Goal: Task Accomplishment & Management: Use online tool/utility

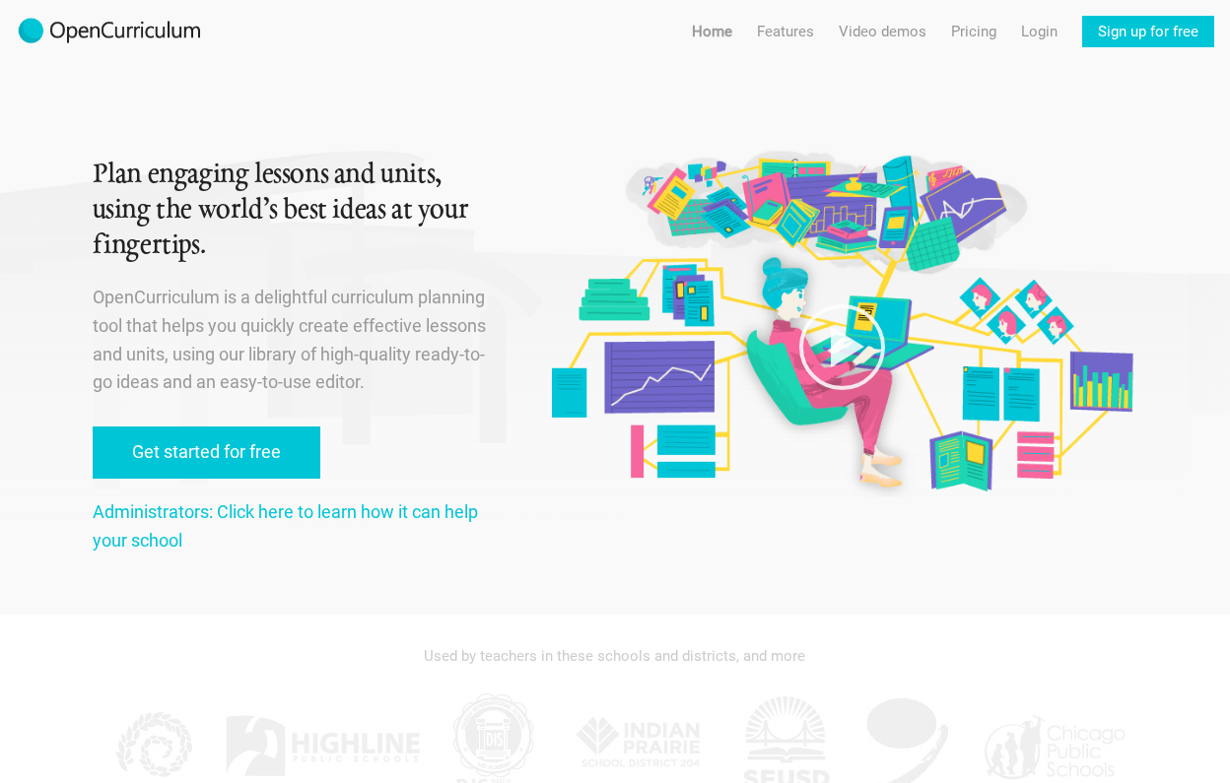
click at [279, 188] on h1 "Plan engaging lessons and units, using the world’s best ideas at your fingertip…" at bounding box center [298, 211] width 411 height 106
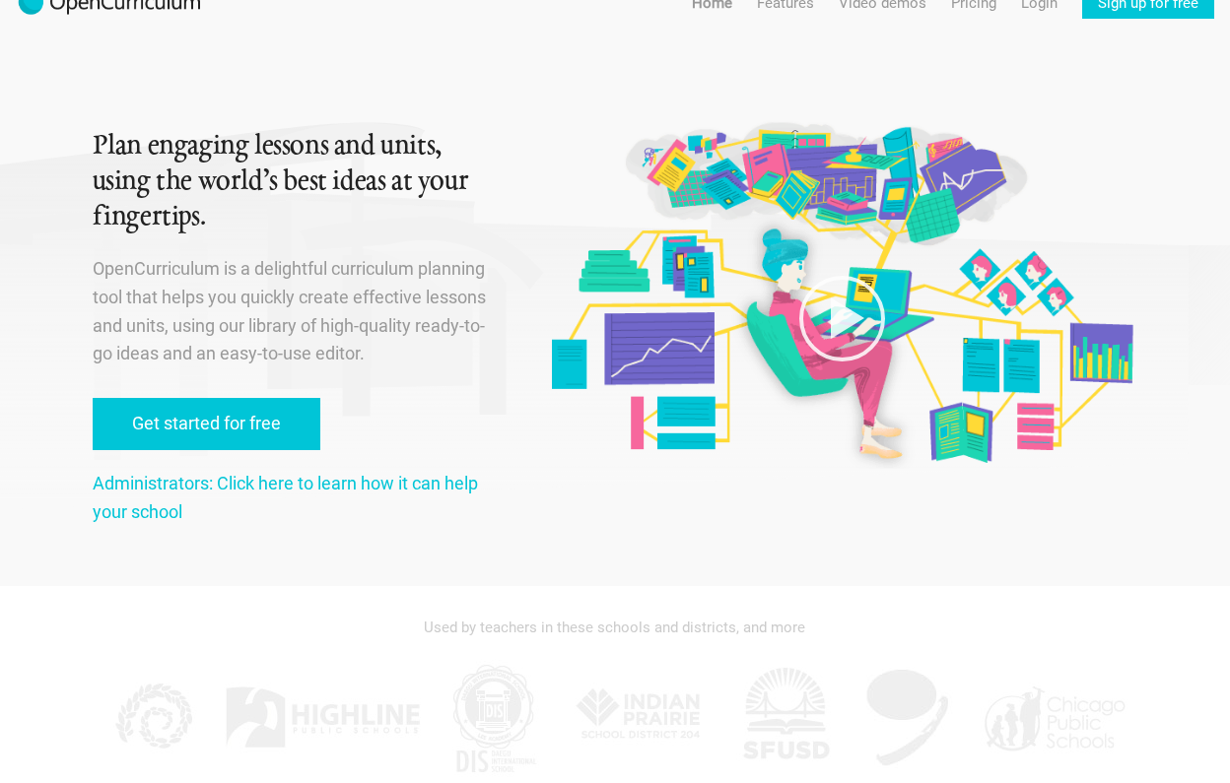
scroll to position [30, 0]
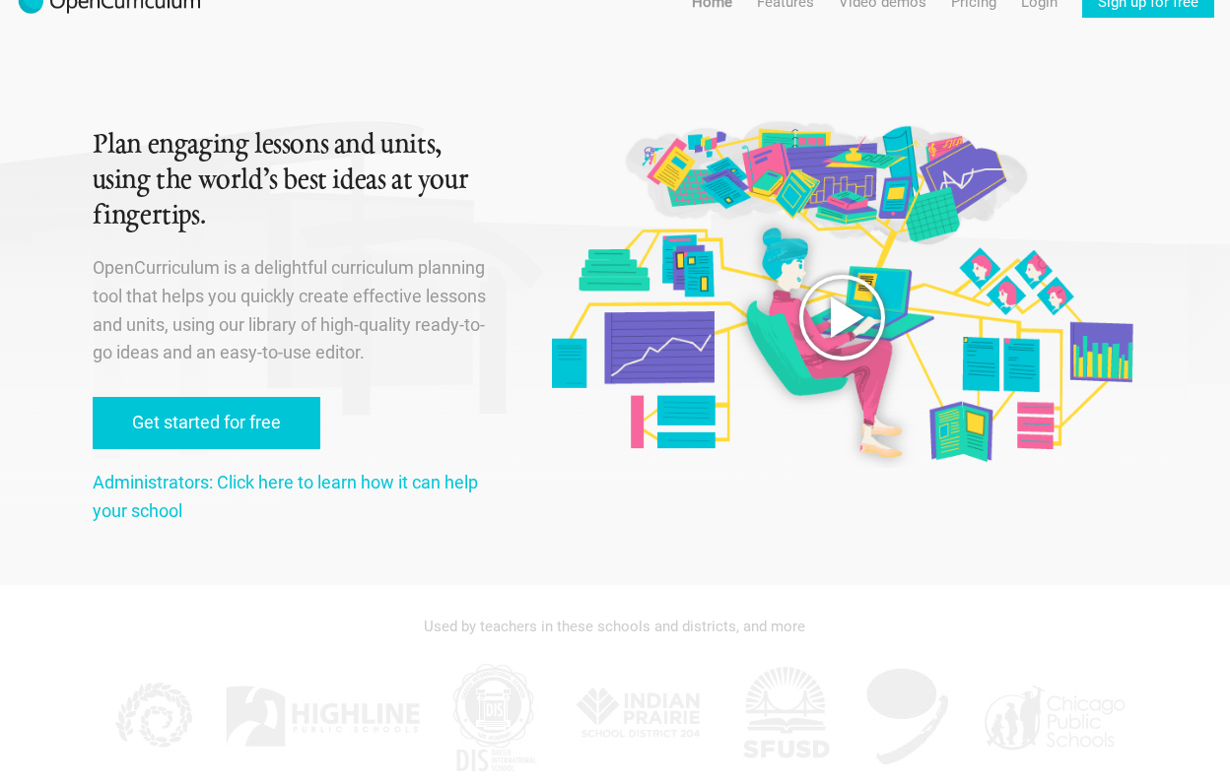
click at [796, 313] on icon at bounding box center [841, 317] width 99 height 99
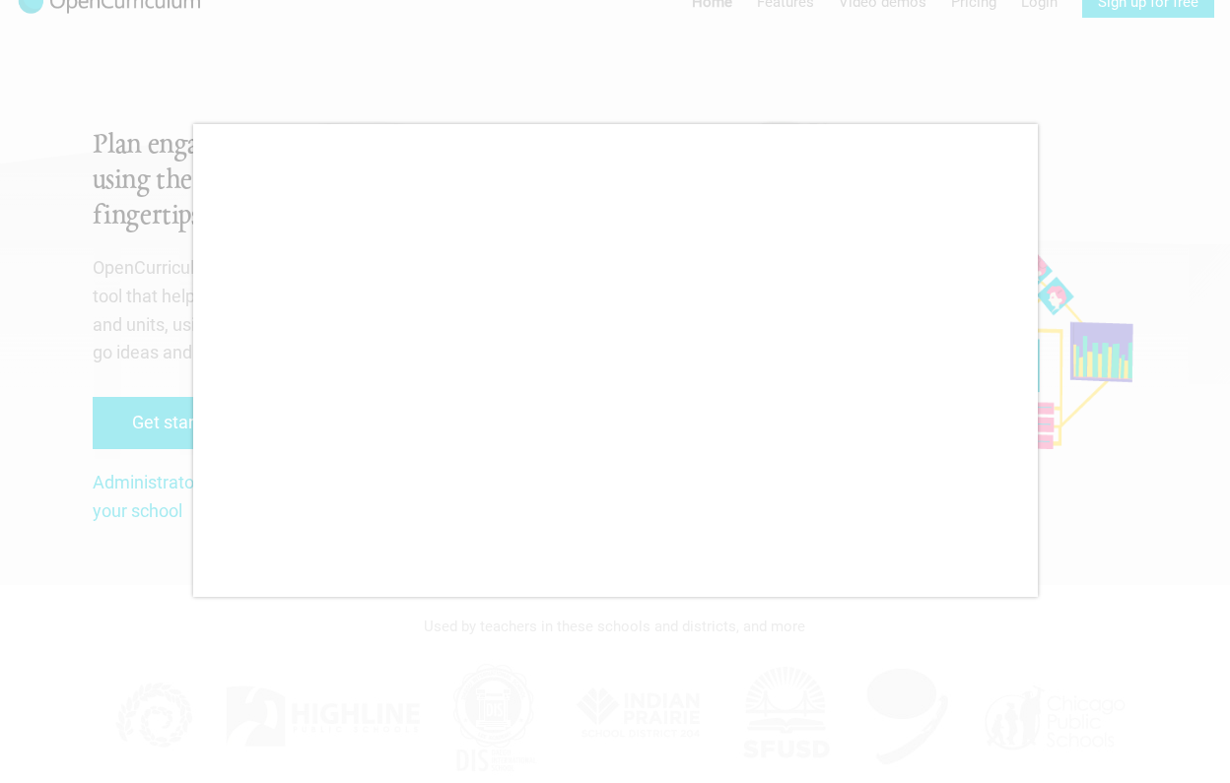
click at [1129, 547] on div at bounding box center [615, 391] width 1230 height 783
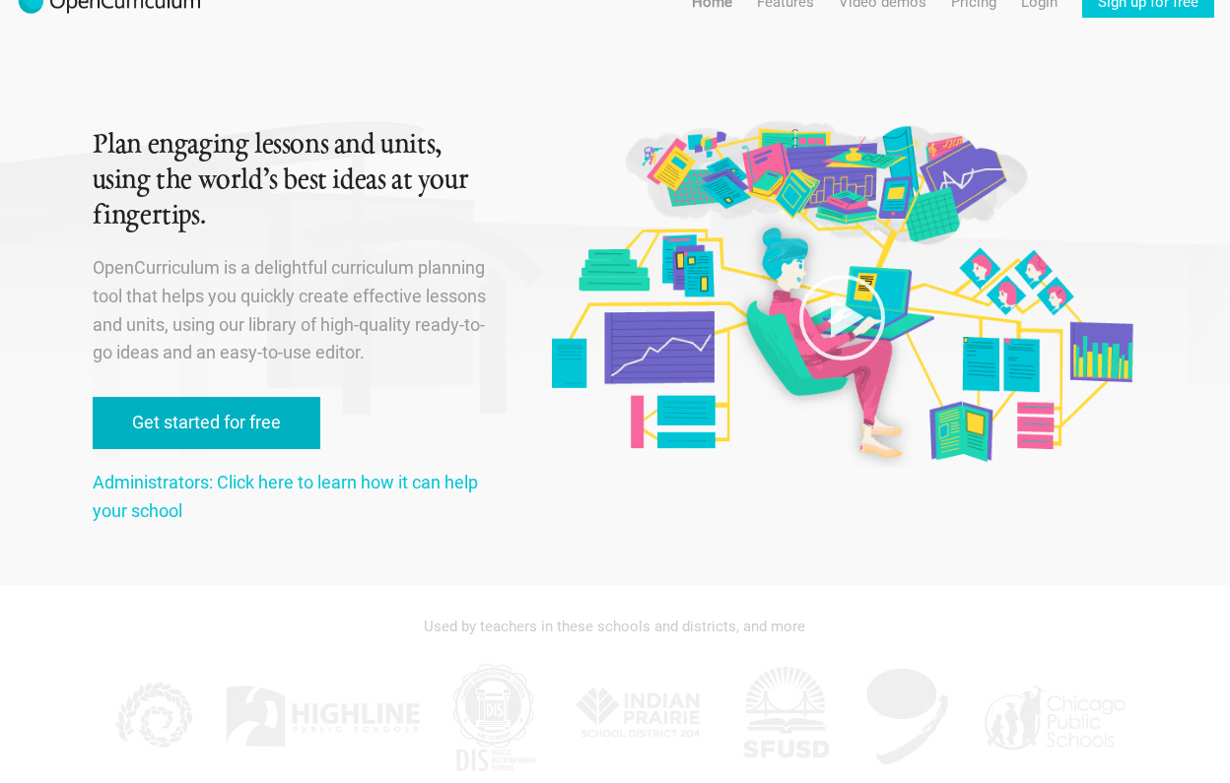
click at [269, 421] on link "Get started for free" at bounding box center [207, 423] width 228 height 52
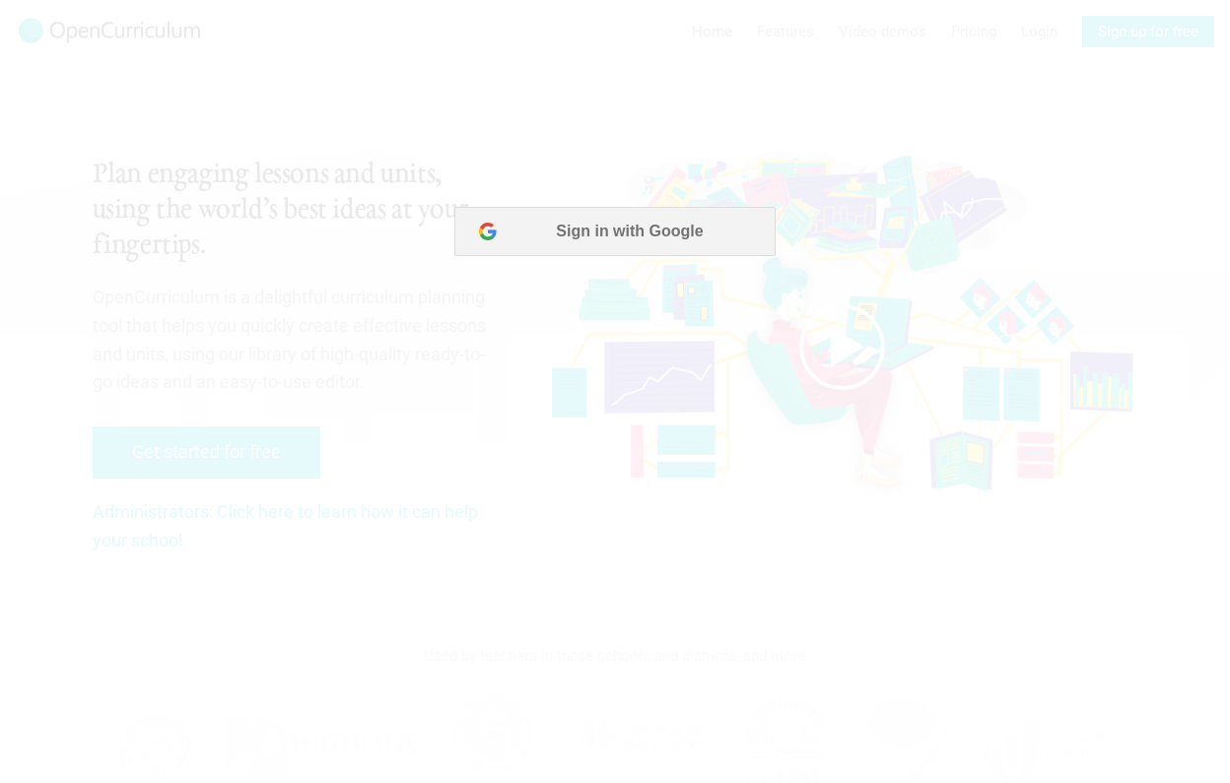
scroll to position [0, 0]
click at [632, 230] on button "Sign in with Google" at bounding box center [614, 231] width 320 height 49
click at [626, 235] on button "Sign in with Google" at bounding box center [614, 231] width 320 height 49
click at [637, 237] on button "Sign in with Google" at bounding box center [614, 231] width 320 height 49
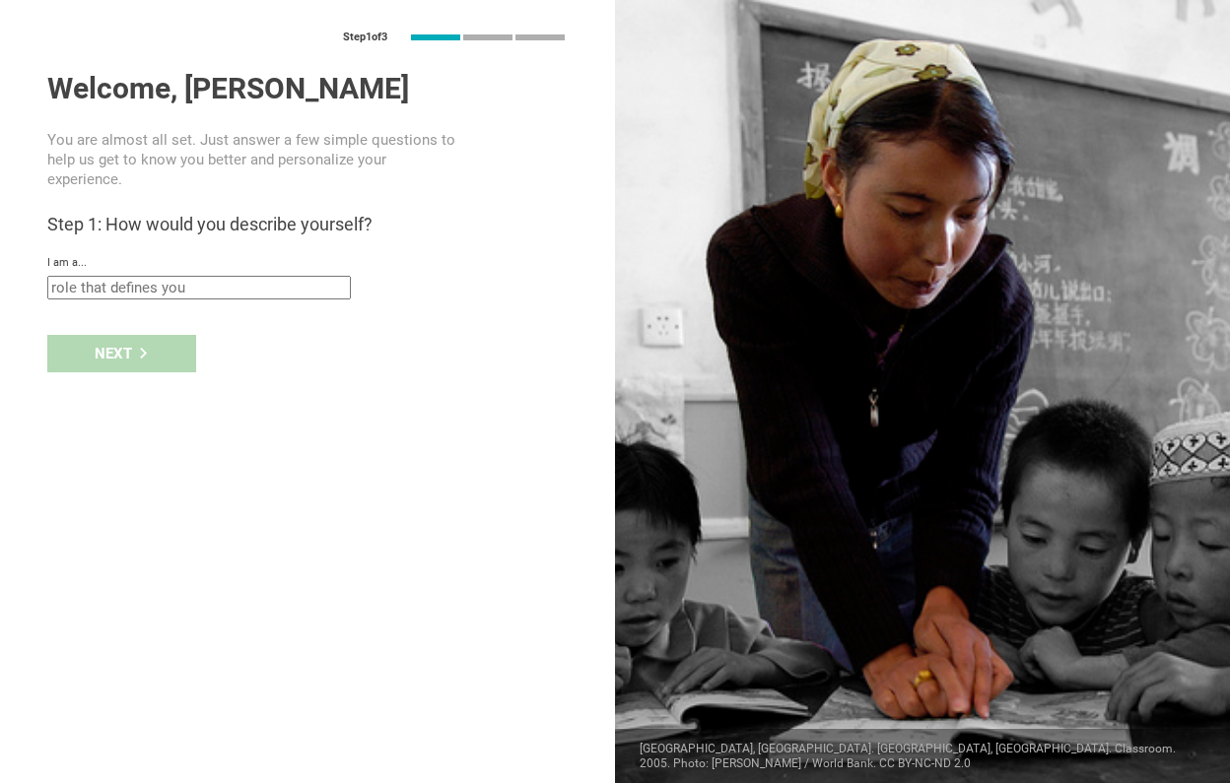
click at [175, 276] on input "text" at bounding box center [198, 288] width 303 height 24
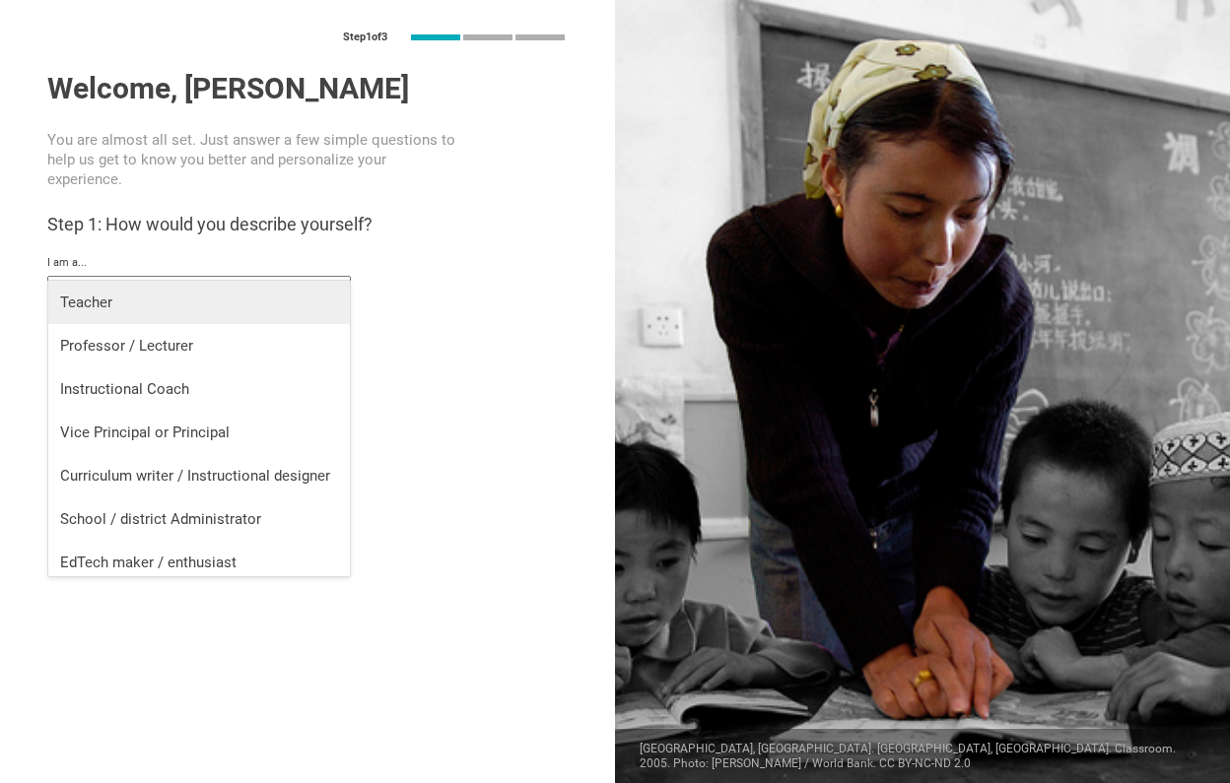
click at [171, 310] on div "Teacher" at bounding box center [199, 303] width 278 height 20
type input "Teacher"
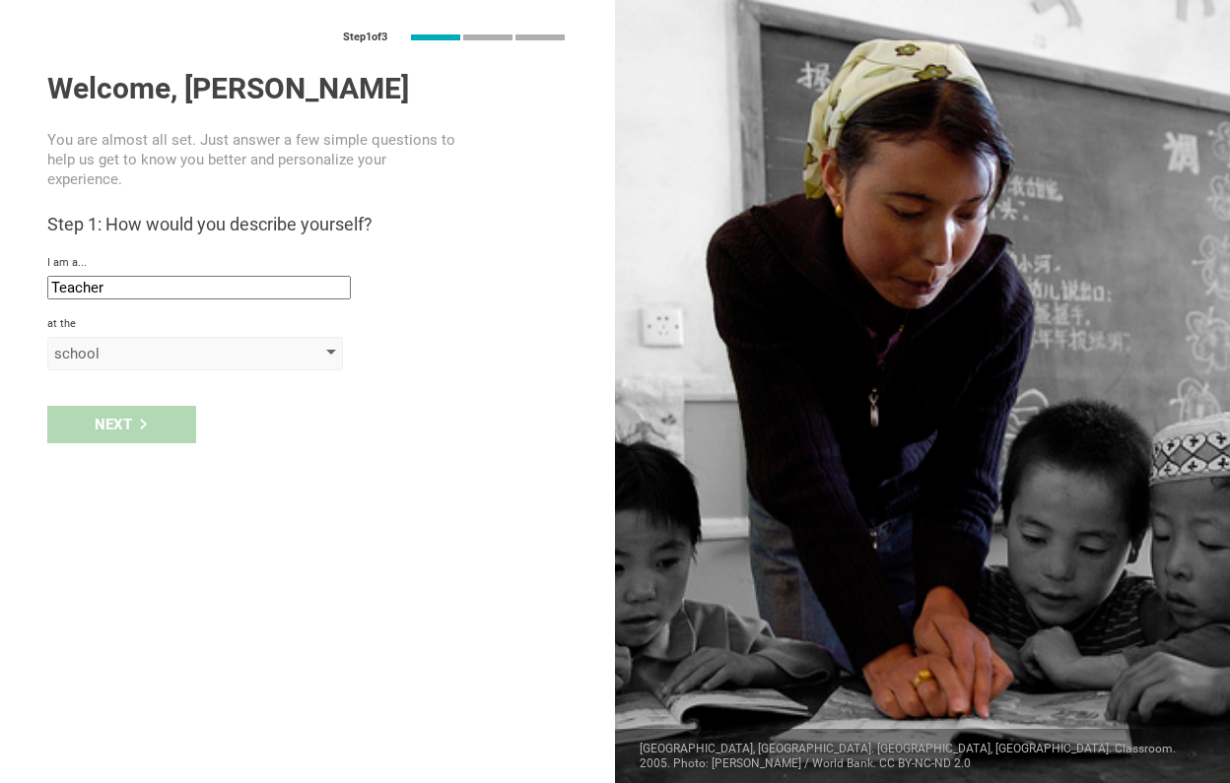
click at [128, 344] on div "school" at bounding box center [167, 354] width 226 height 20
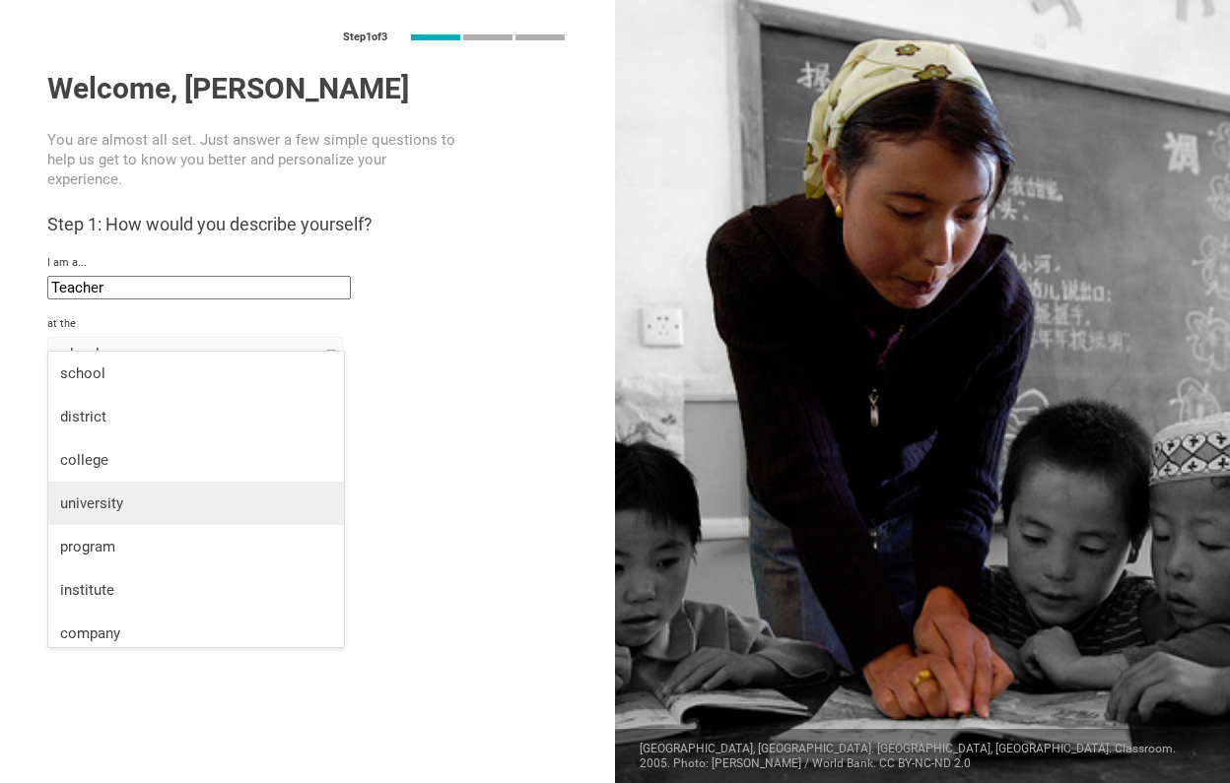
click at [134, 501] on div "university" at bounding box center [196, 504] width 272 height 20
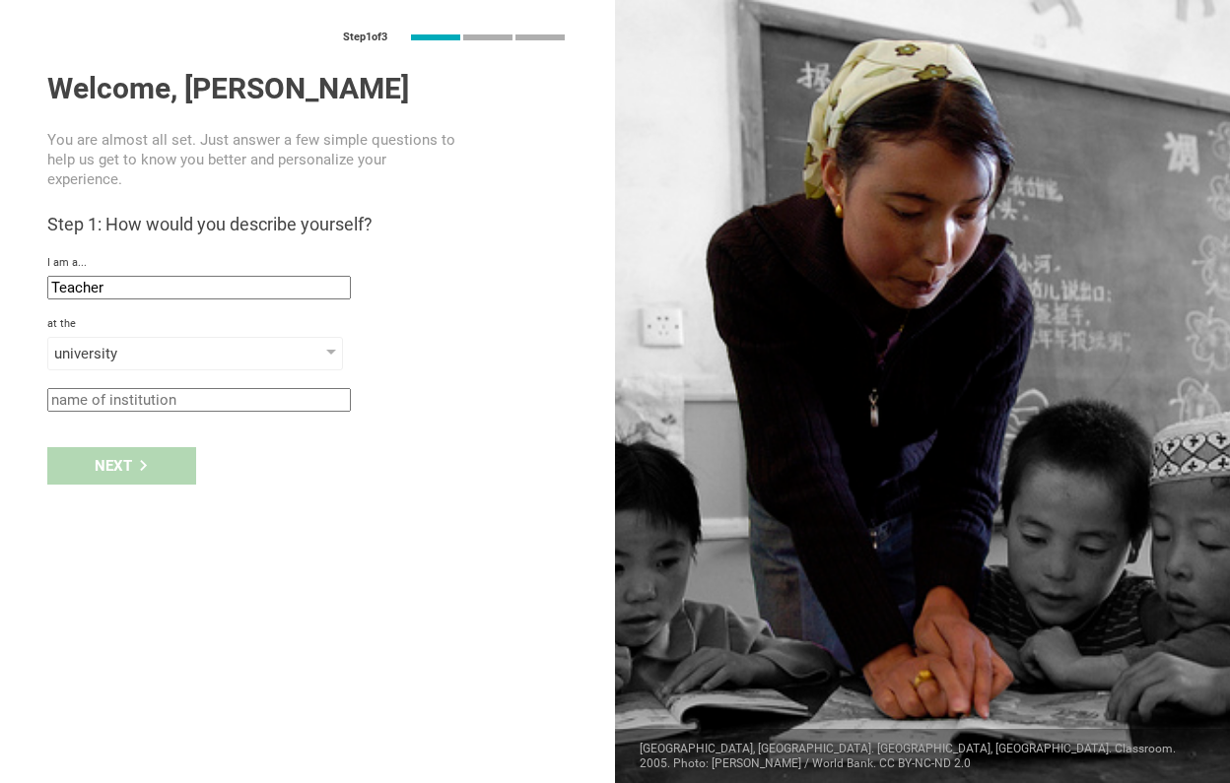
click at [141, 388] on input "text" at bounding box center [198, 400] width 303 height 24
type input "Brassart"
click at [152, 448] on div "Next" at bounding box center [121, 465] width 149 height 37
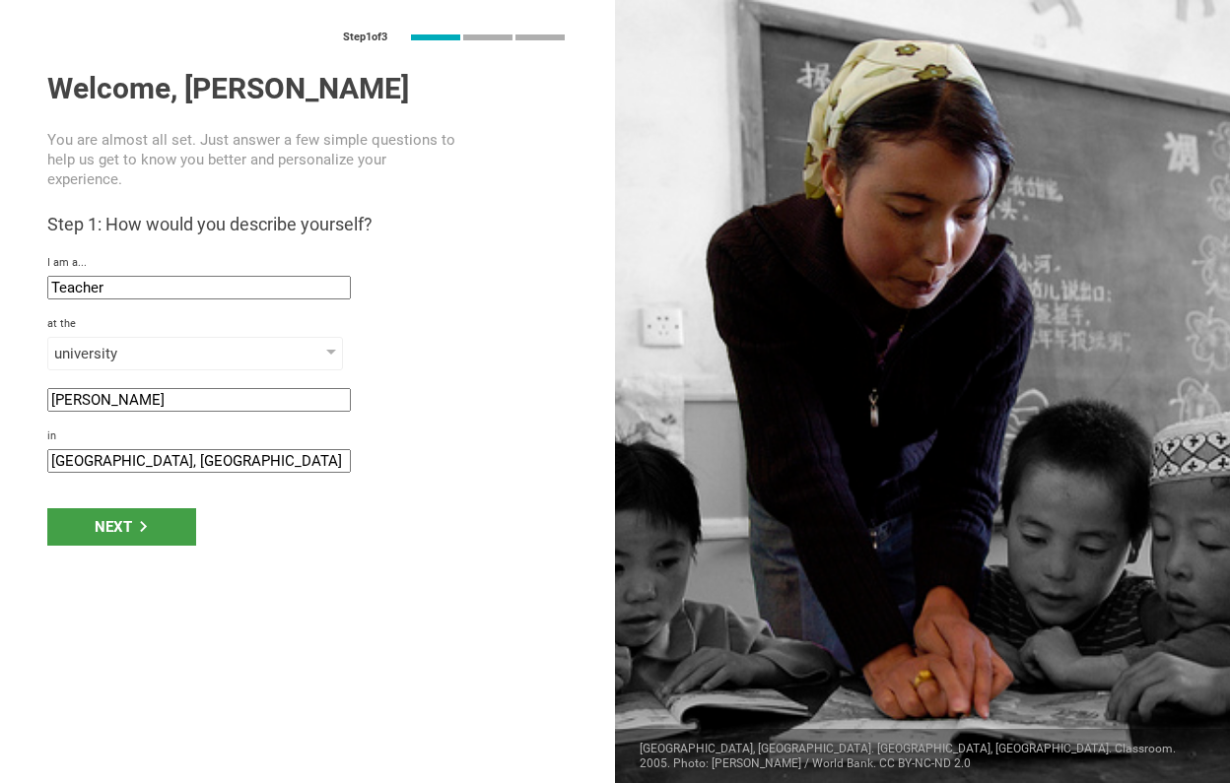
click at [144, 449] on input "Maxeville, France" at bounding box center [198, 461] width 303 height 24
type input "Bordeaux, France"
click at [121, 514] on div "Next" at bounding box center [121, 526] width 149 height 37
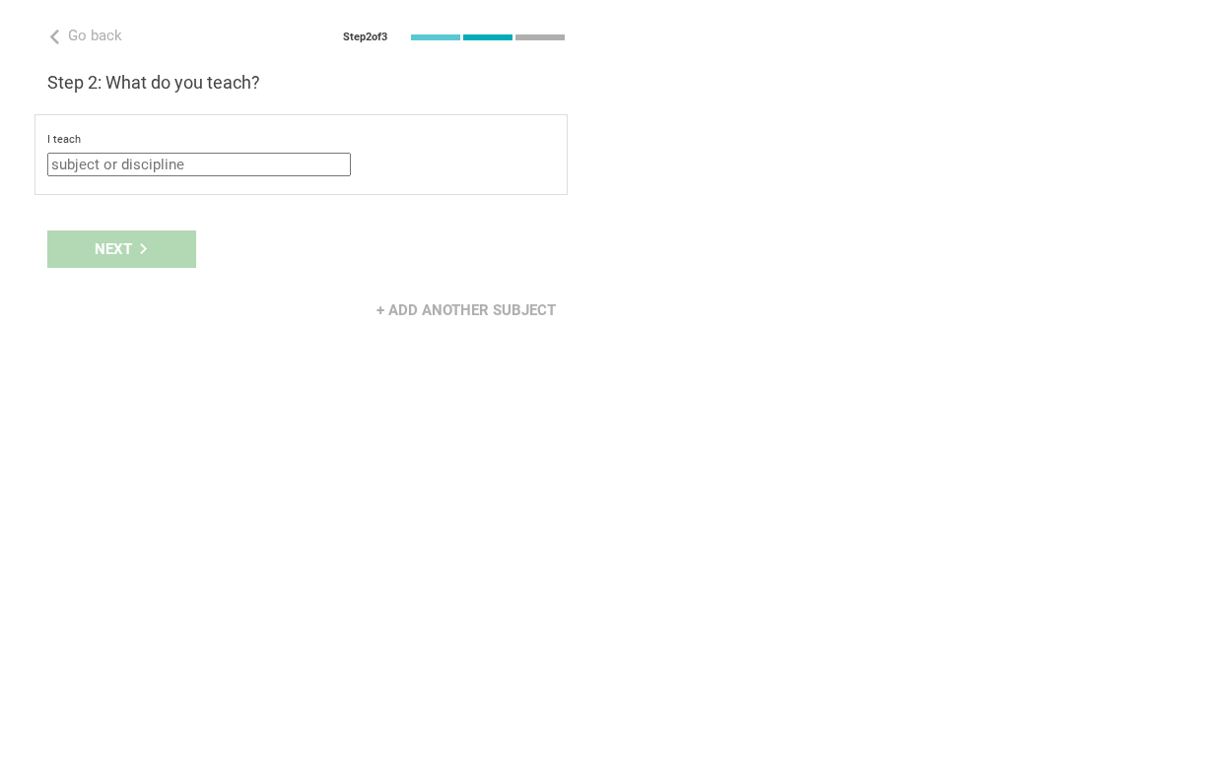
click at [167, 162] on input "text" at bounding box center [198, 165] width 303 height 24
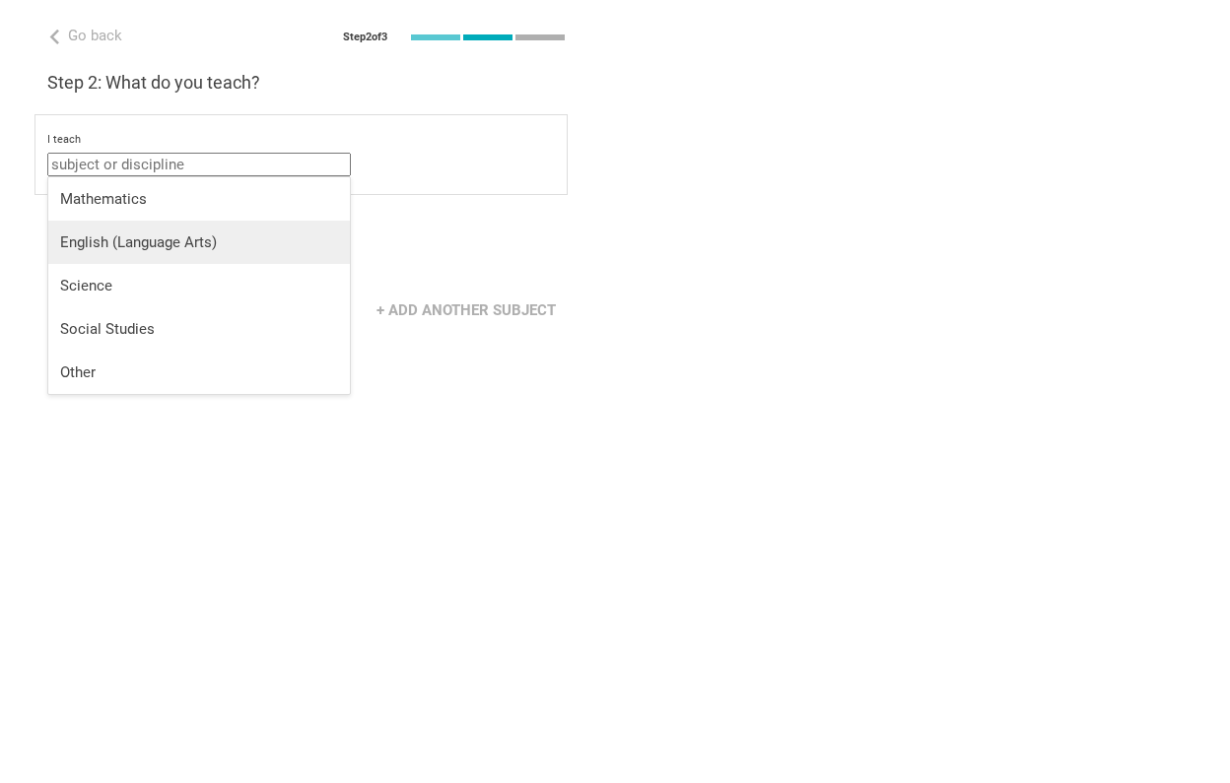
click at [167, 235] on div "English (Language Arts)" at bounding box center [199, 243] width 278 height 20
type input "English (Language Arts)"
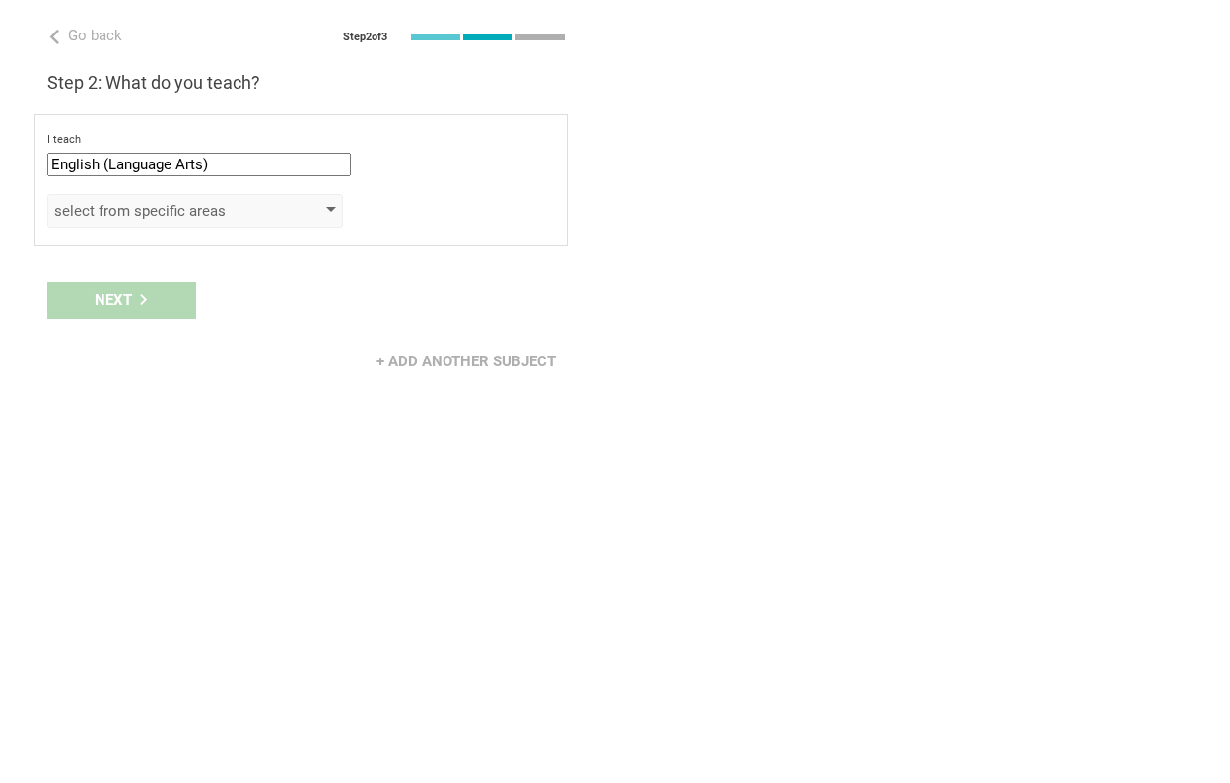
click at [144, 215] on div "select from specific areas" at bounding box center [167, 211] width 226 height 20
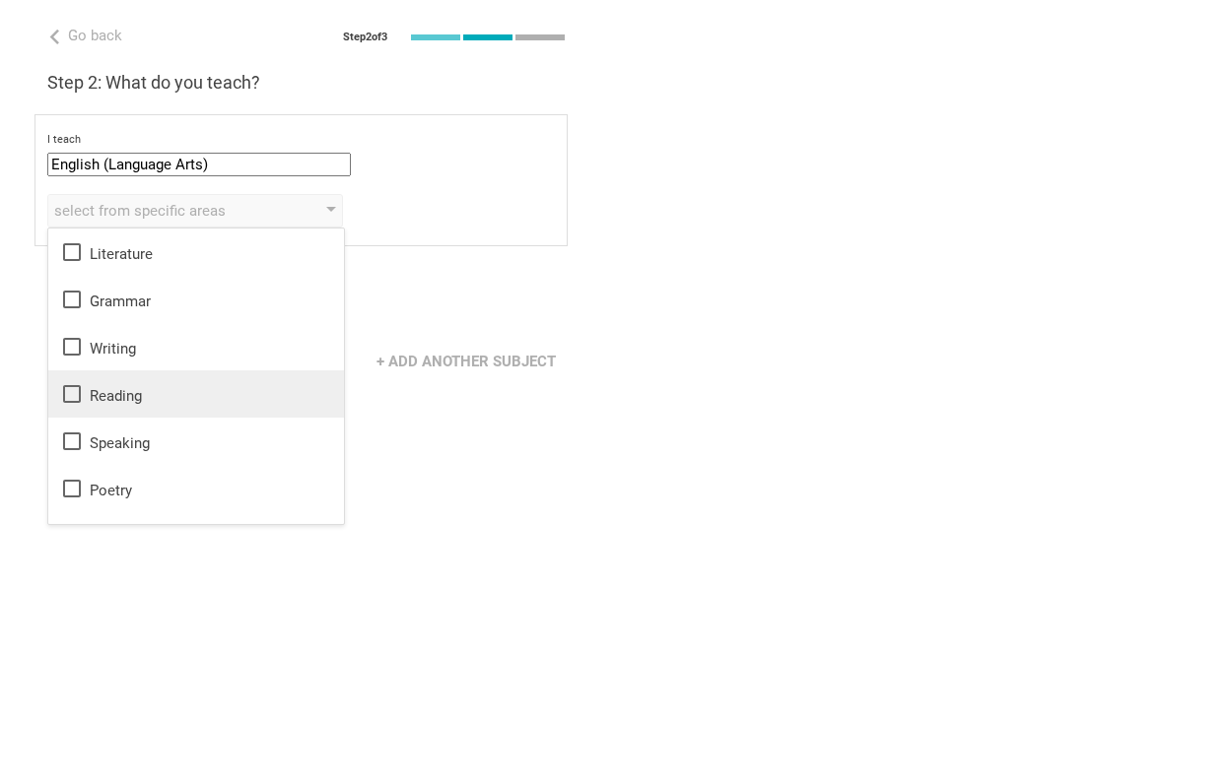
scroll to position [27, 0]
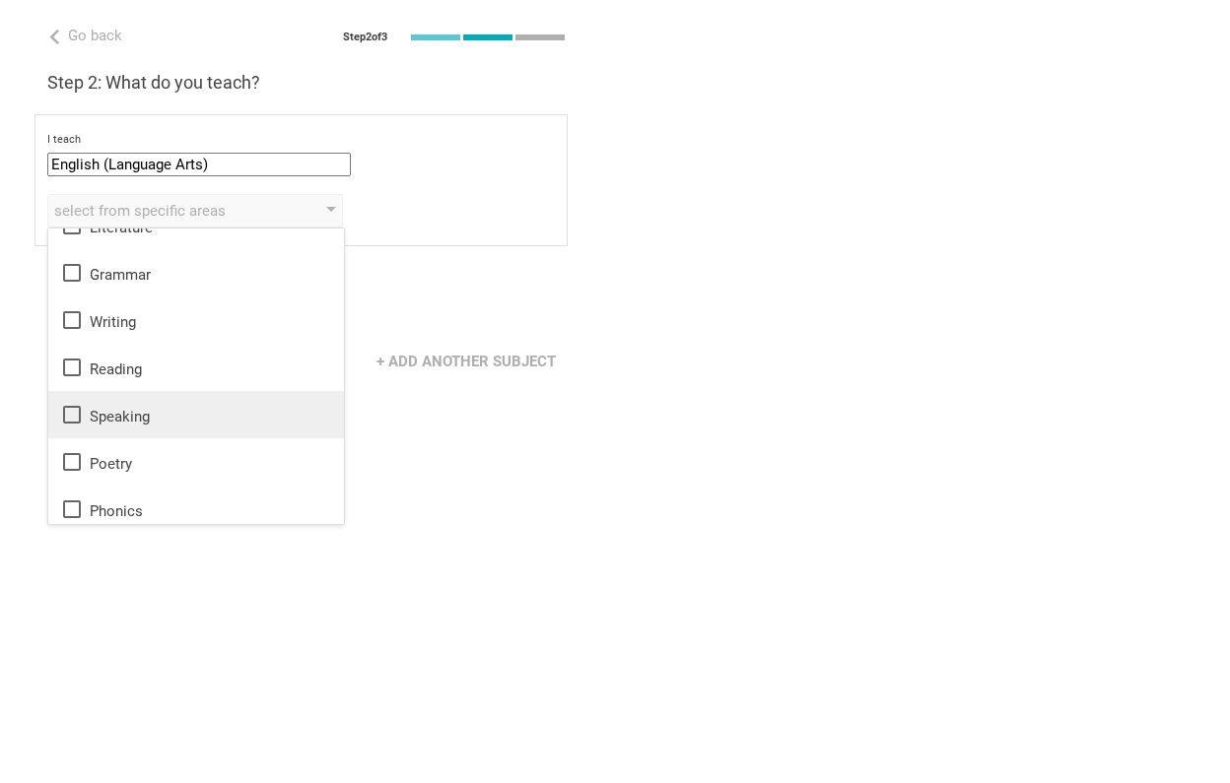
click at [74, 417] on icon at bounding box center [72, 415] width 24 height 24
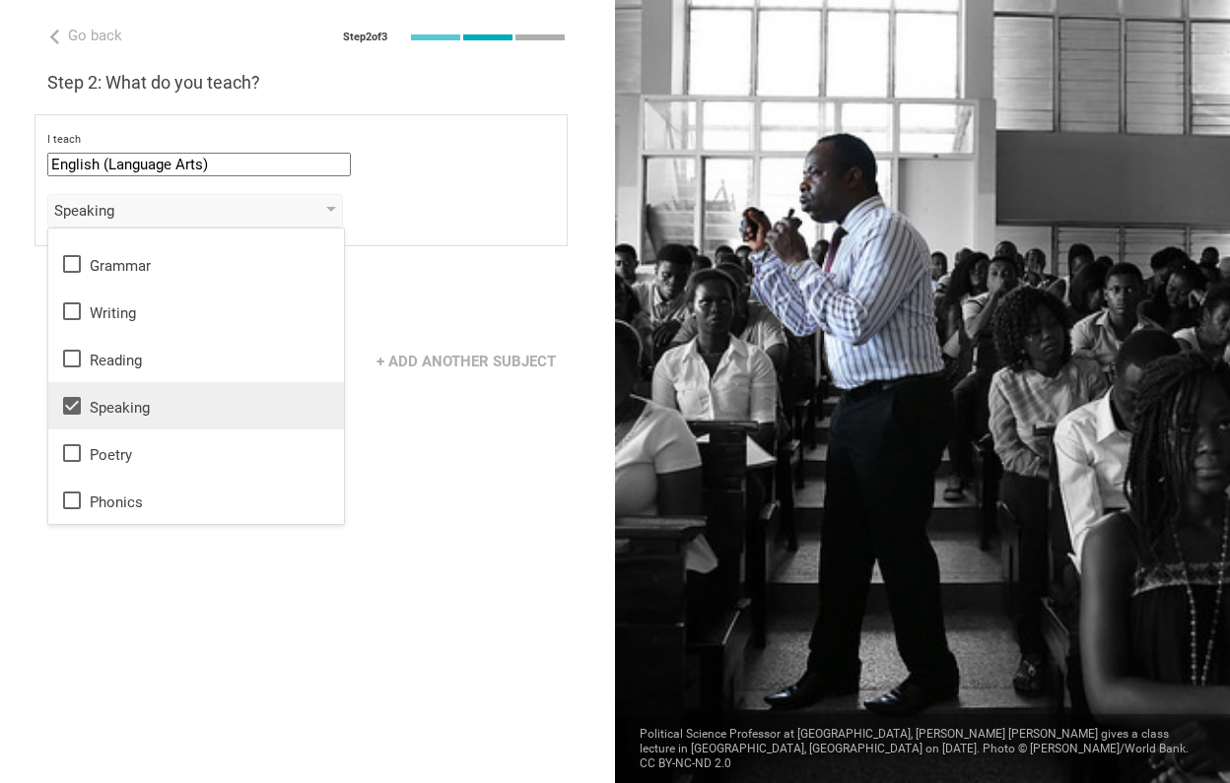
scroll to position [35, 0]
click at [499, 314] on div "Next" at bounding box center [307, 300] width 615 height 61
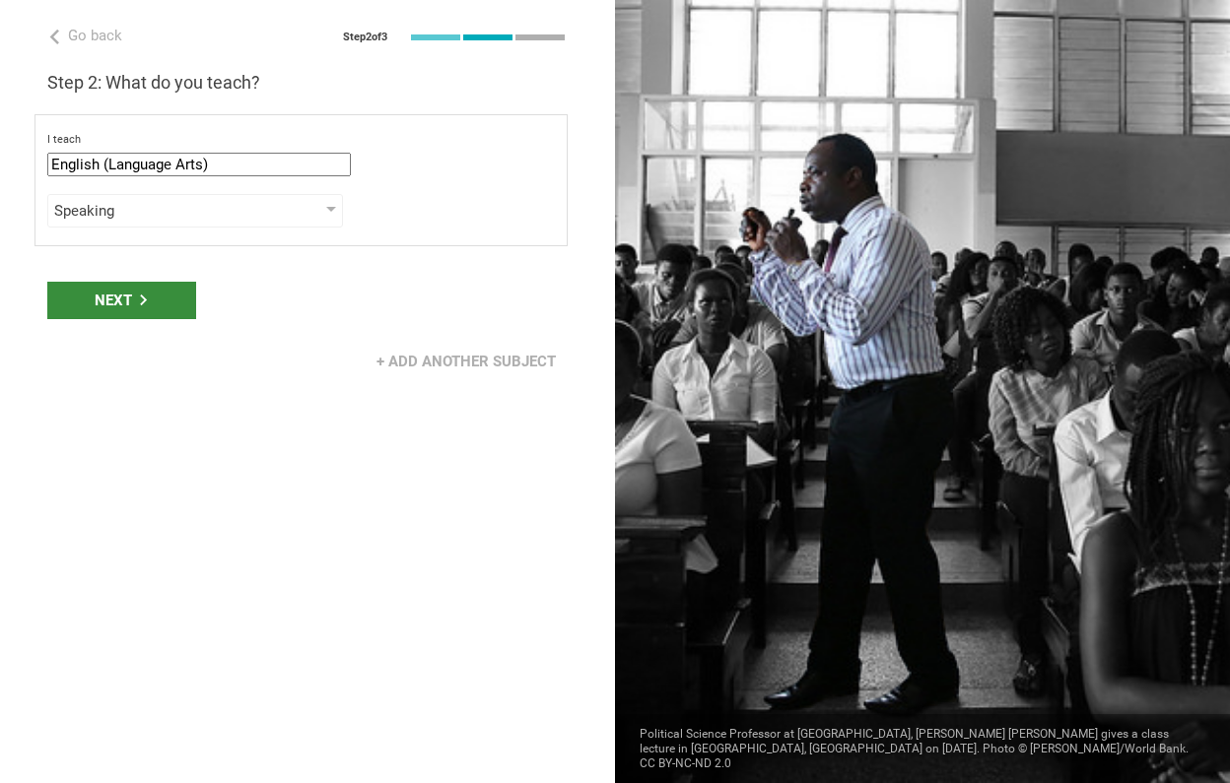
click at [140, 291] on div "Next" at bounding box center [121, 300] width 149 height 37
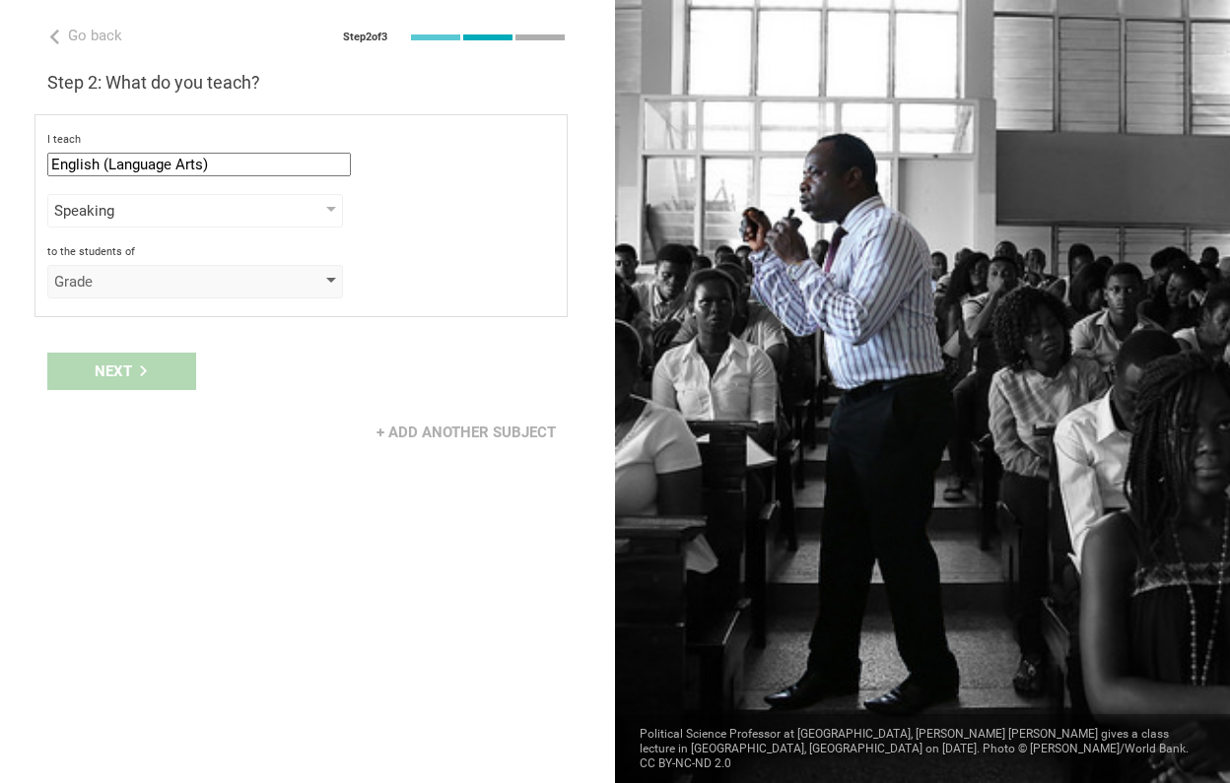
click at [187, 285] on div "Grade" at bounding box center [167, 282] width 226 height 20
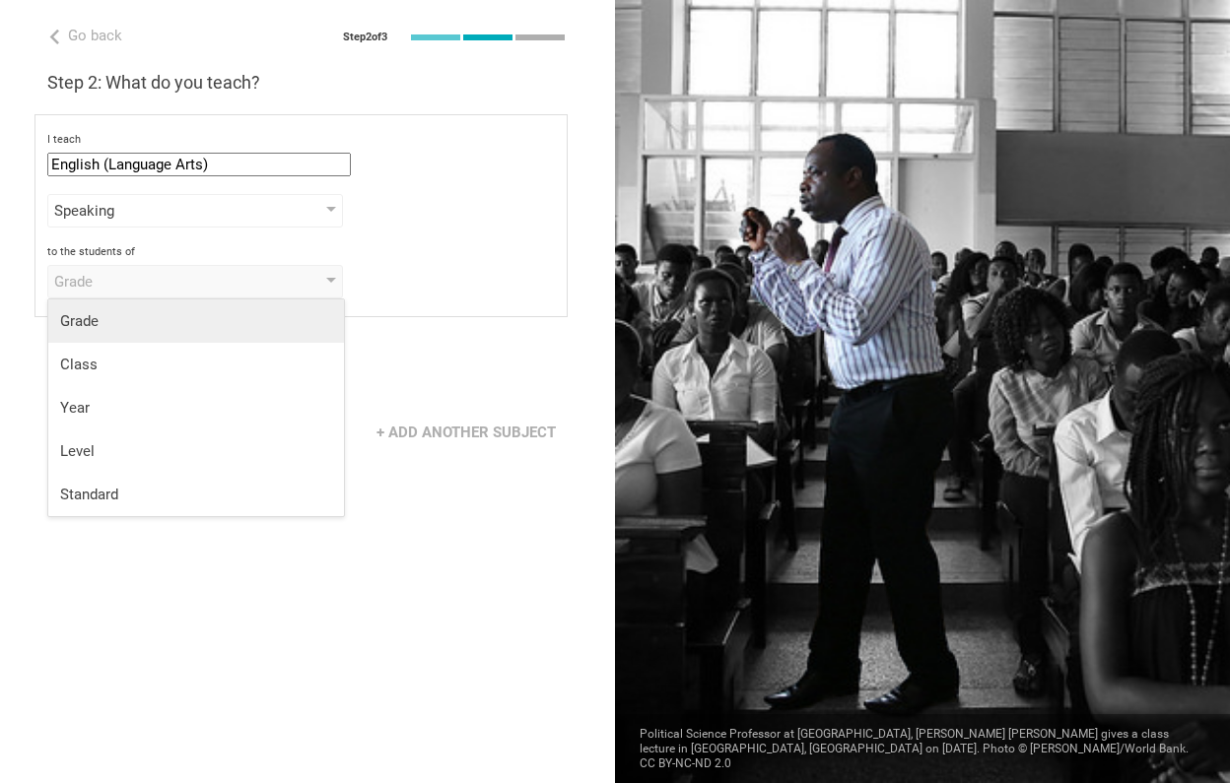
click at [148, 314] on div "Grade" at bounding box center [196, 321] width 272 height 20
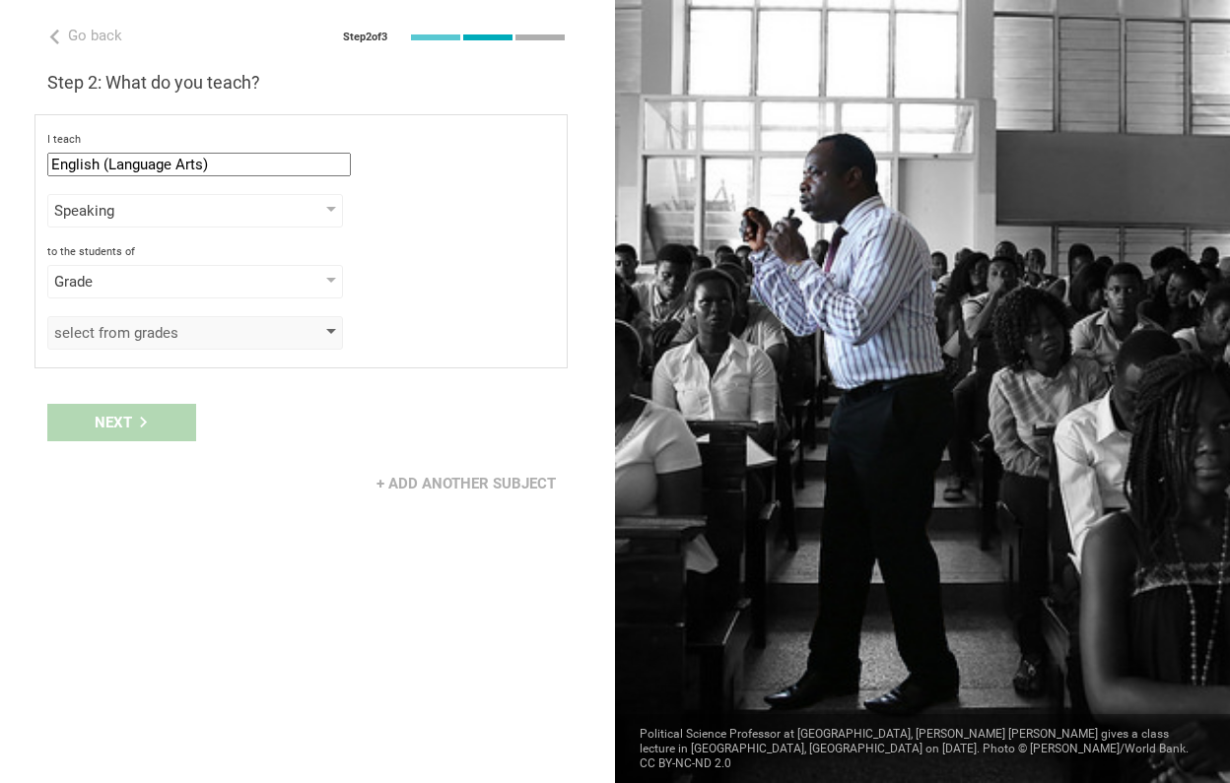
click at [153, 338] on div "select from grades" at bounding box center [167, 333] width 226 height 20
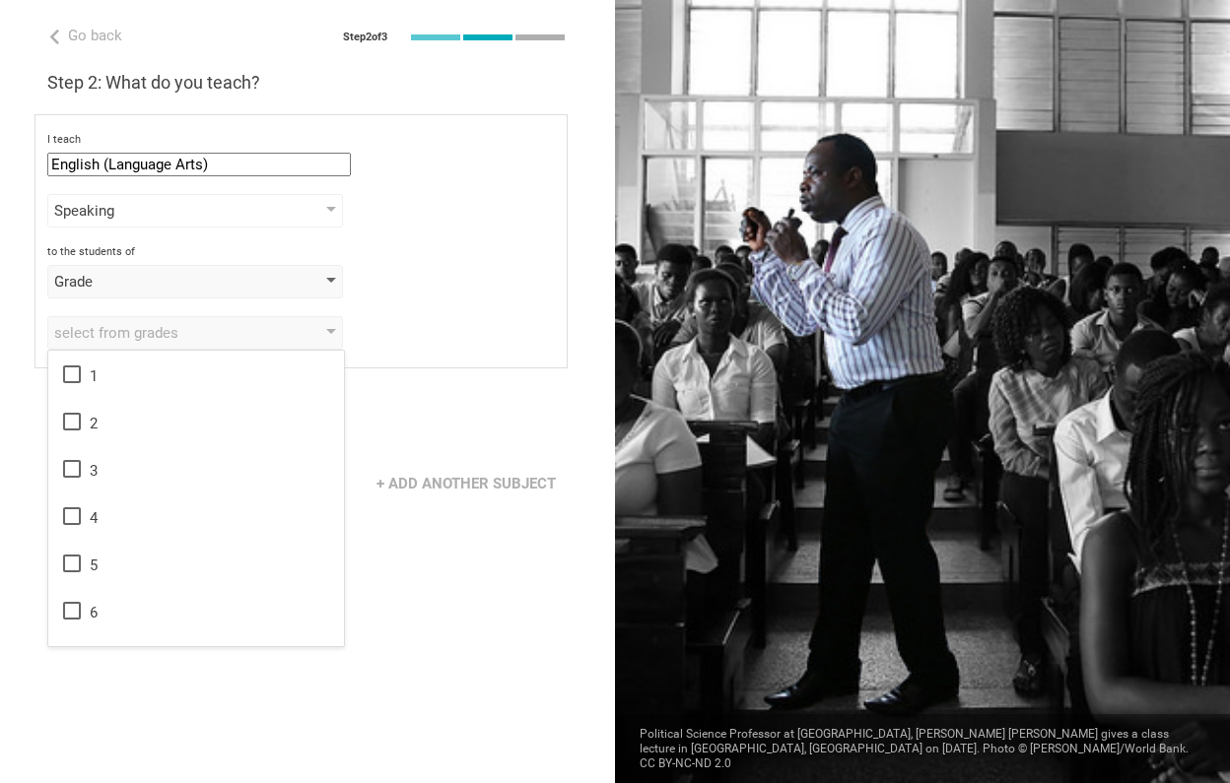
click at [140, 277] on div "Grade" at bounding box center [167, 282] width 226 height 20
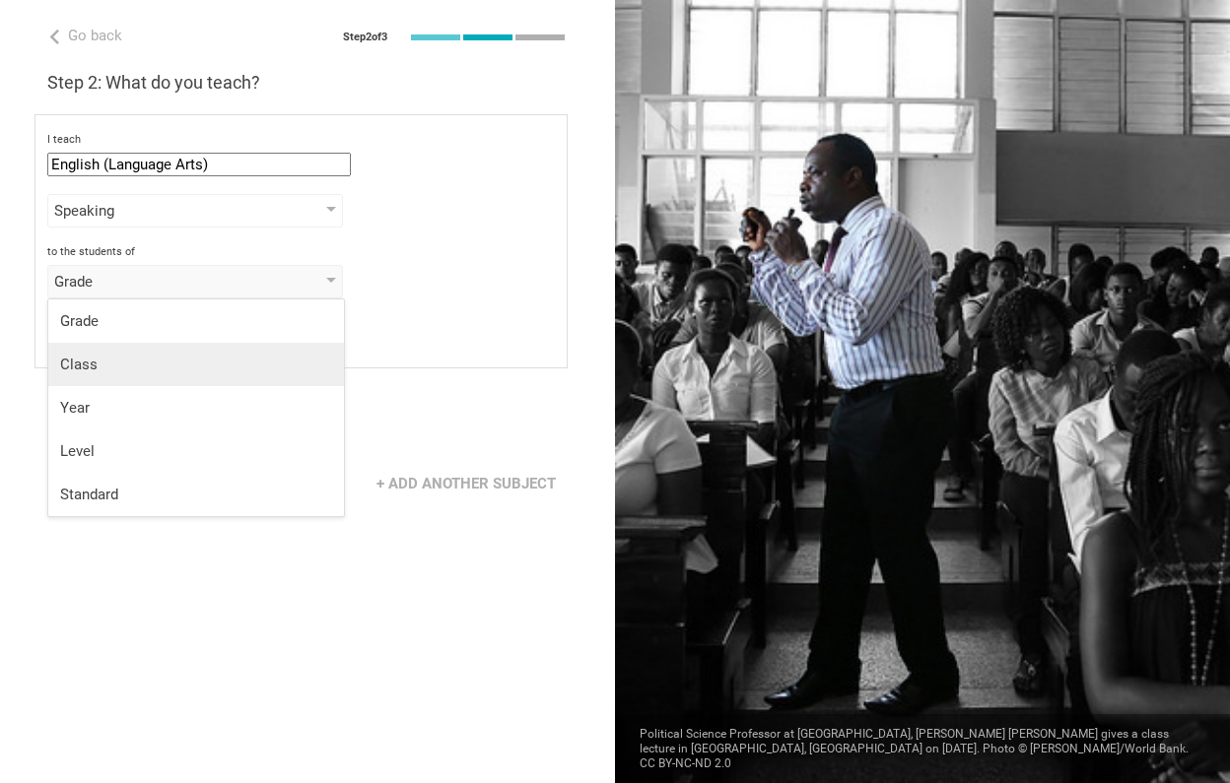
click at [124, 371] on div "Class" at bounding box center [196, 365] width 272 height 20
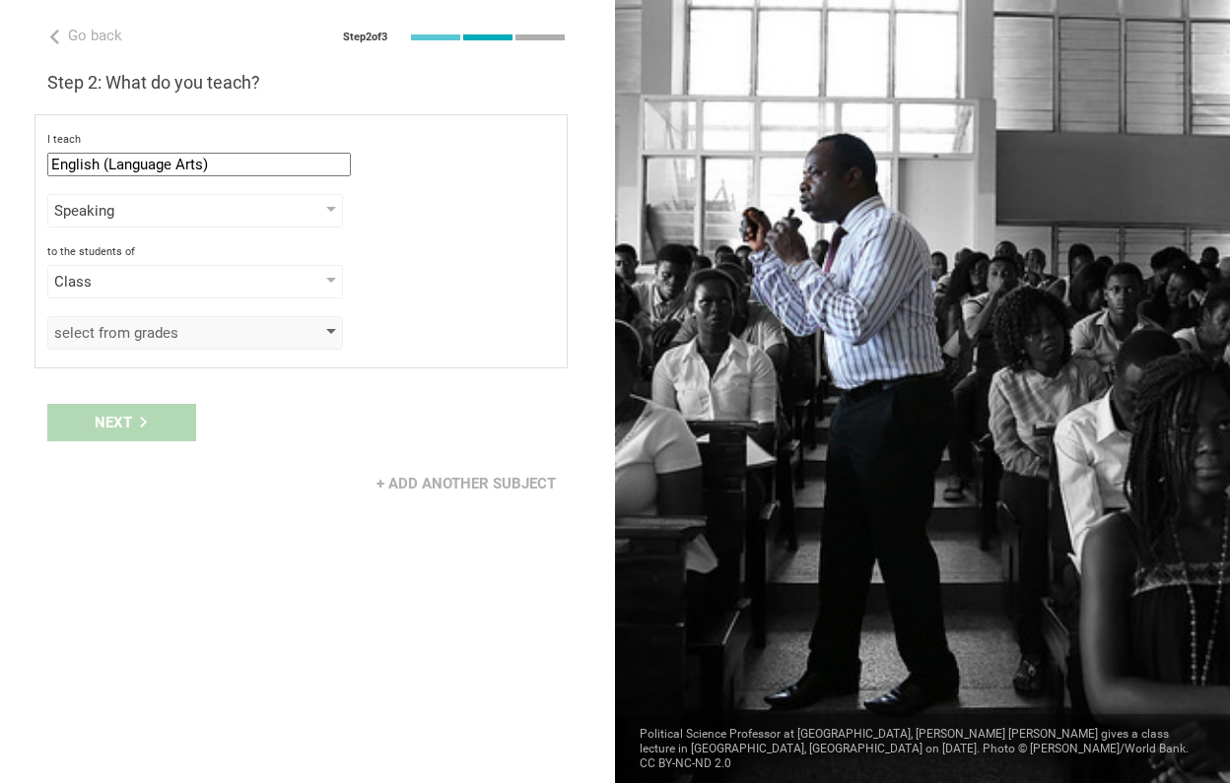
click at [130, 322] on div "select from grades" at bounding box center [195, 333] width 296 height 34
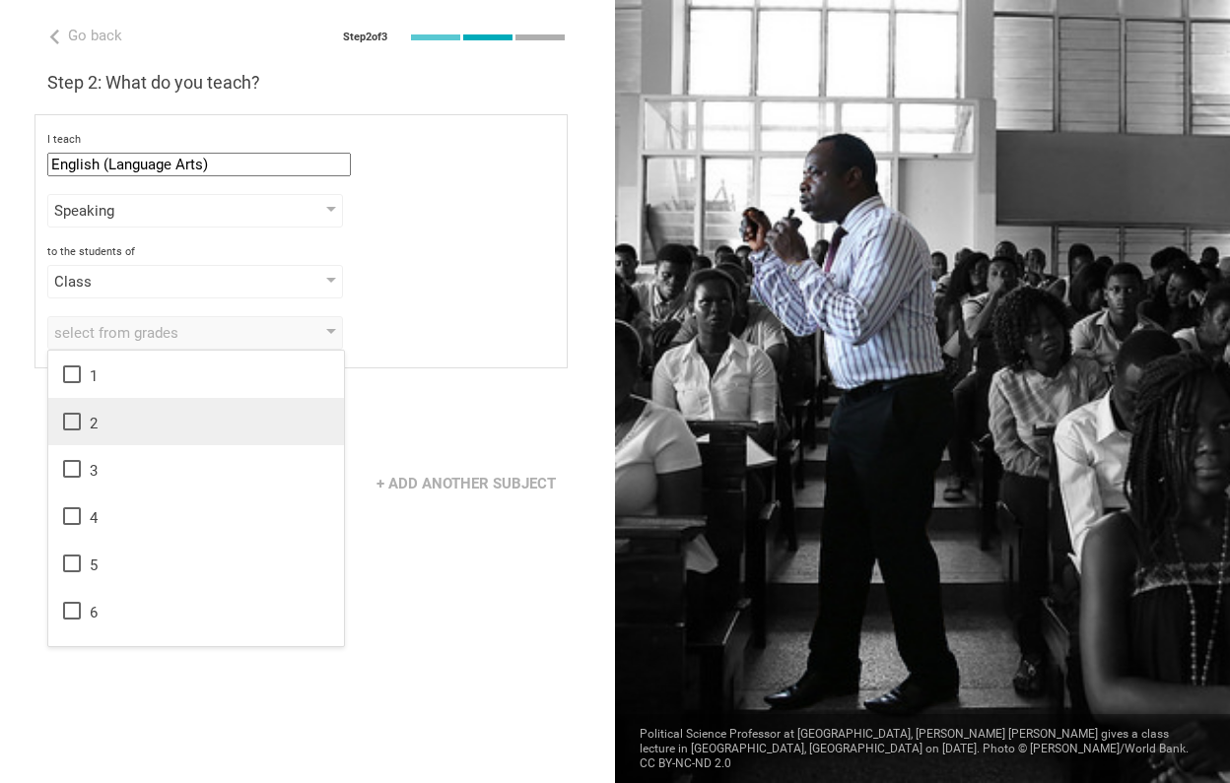
click at [71, 426] on icon at bounding box center [72, 422] width 24 height 24
click at [72, 468] on icon at bounding box center [72, 469] width 24 height 24
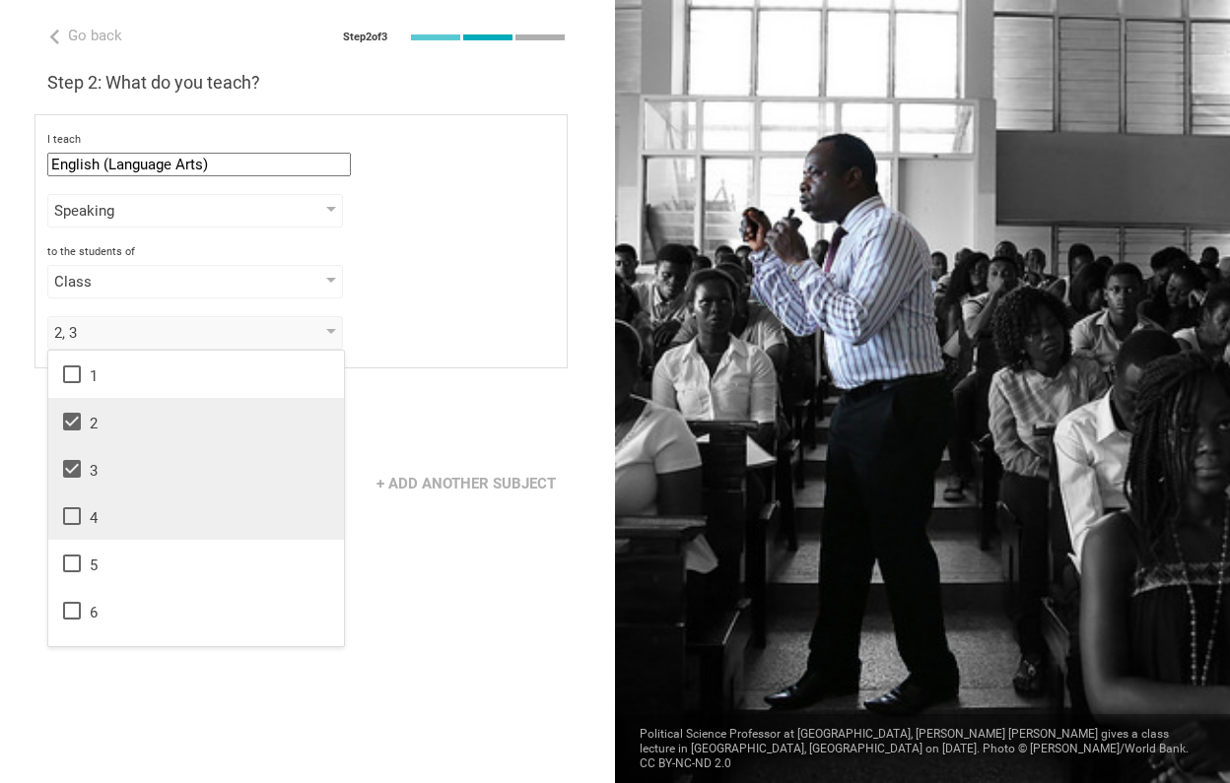
click at [71, 513] on icon at bounding box center [72, 516] width 24 height 24
click at [429, 411] on div "Next" at bounding box center [307, 422] width 615 height 61
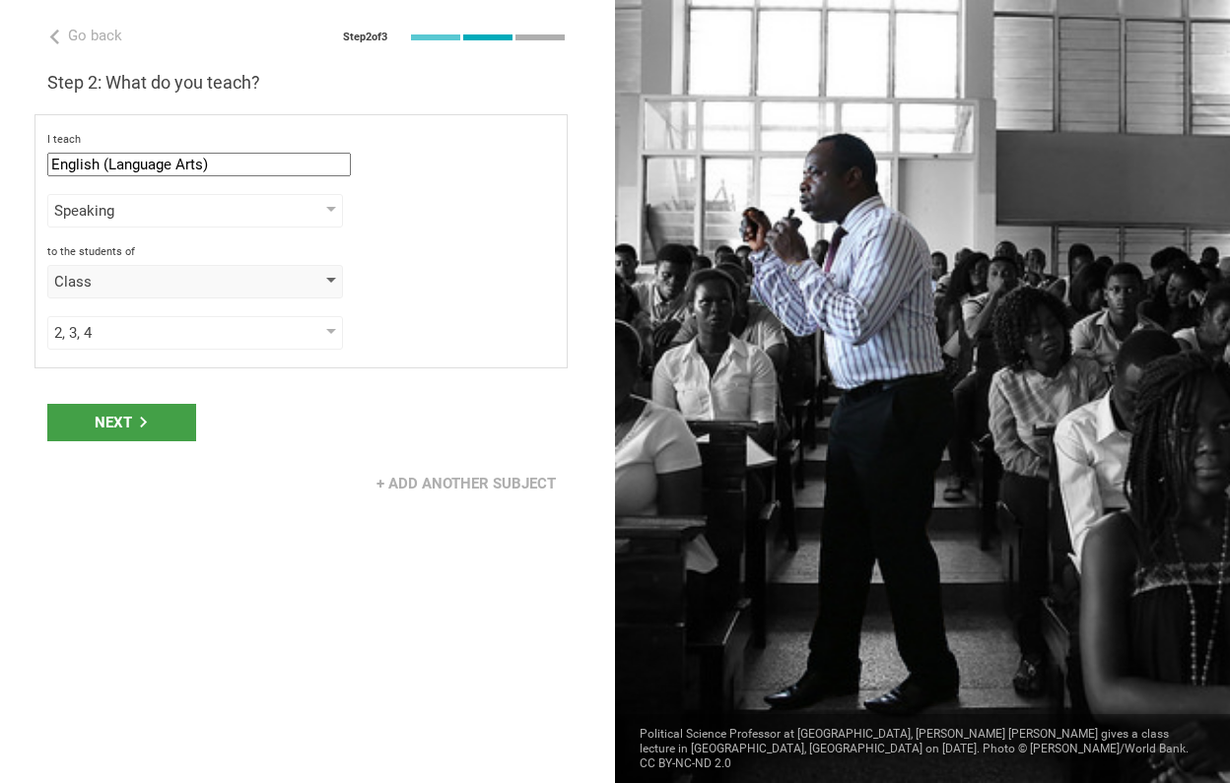
click at [142, 279] on div "Class" at bounding box center [167, 282] width 226 height 20
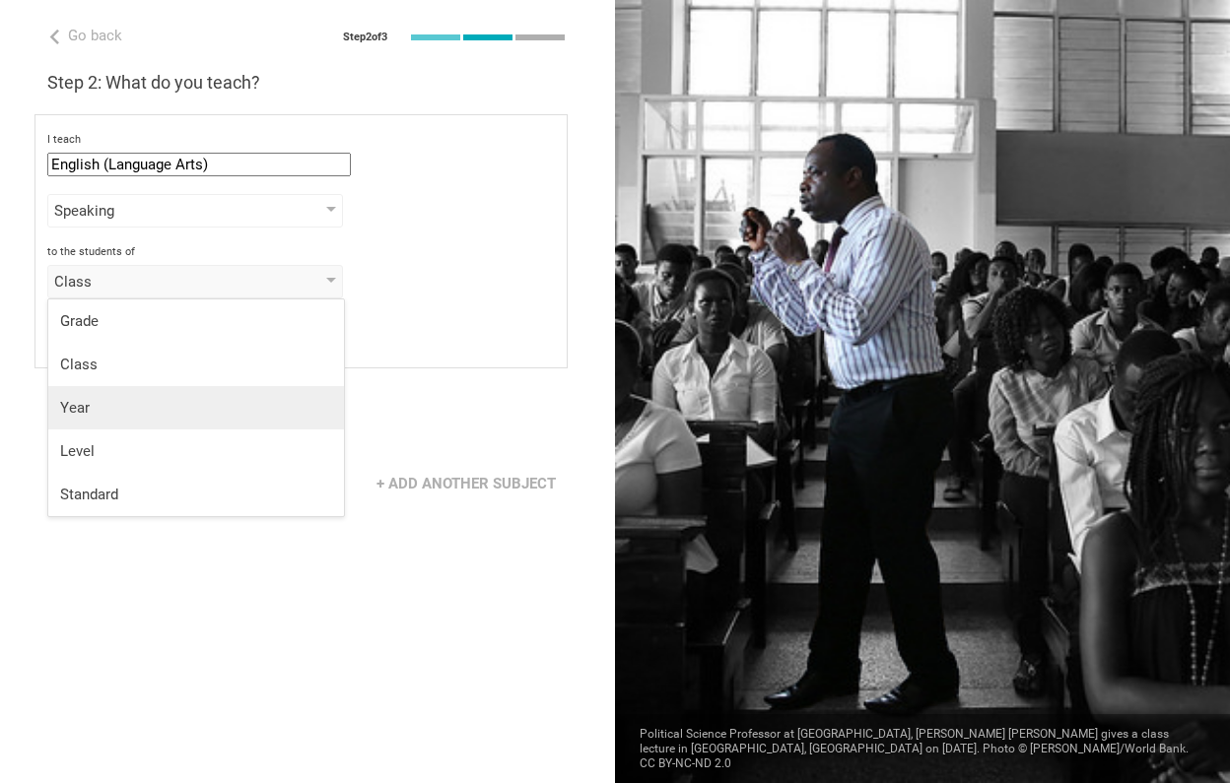
click at [125, 417] on div "Year" at bounding box center [196, 408] width 272 height 20
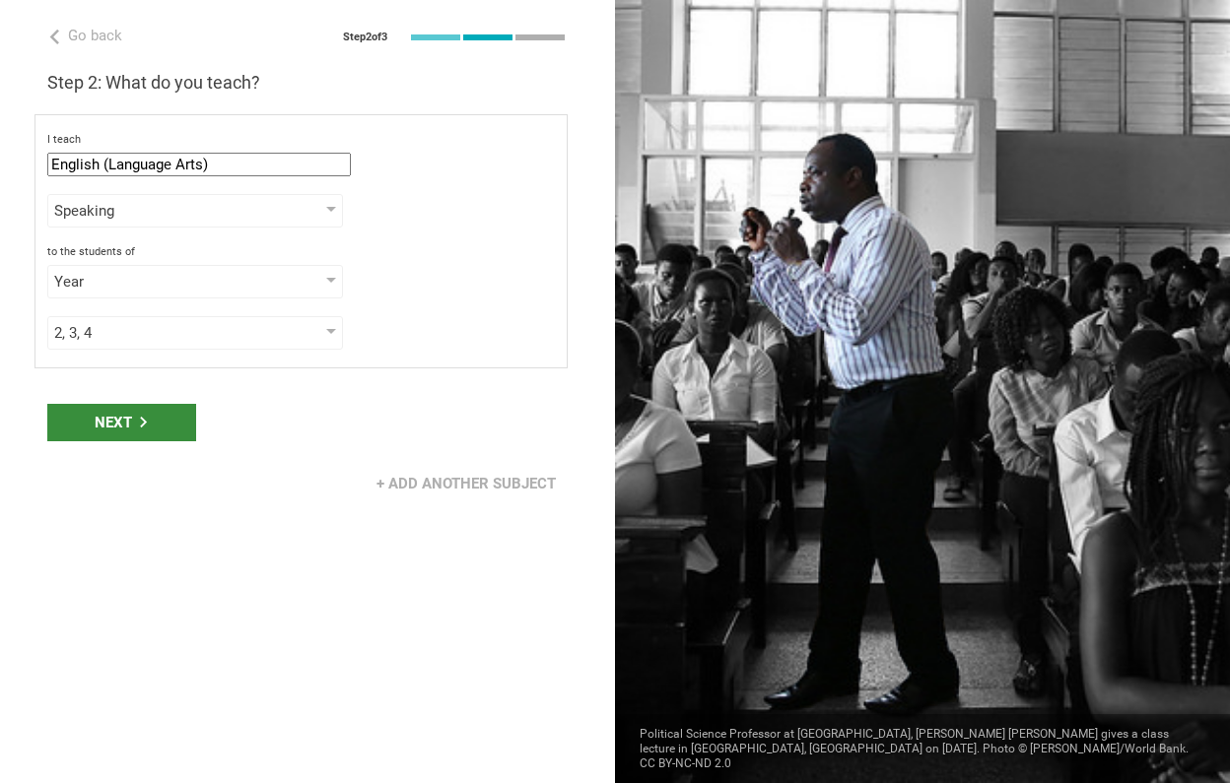
click at [127, 430] on div "Next" at bounding box center [121, 422] width 149 height 37
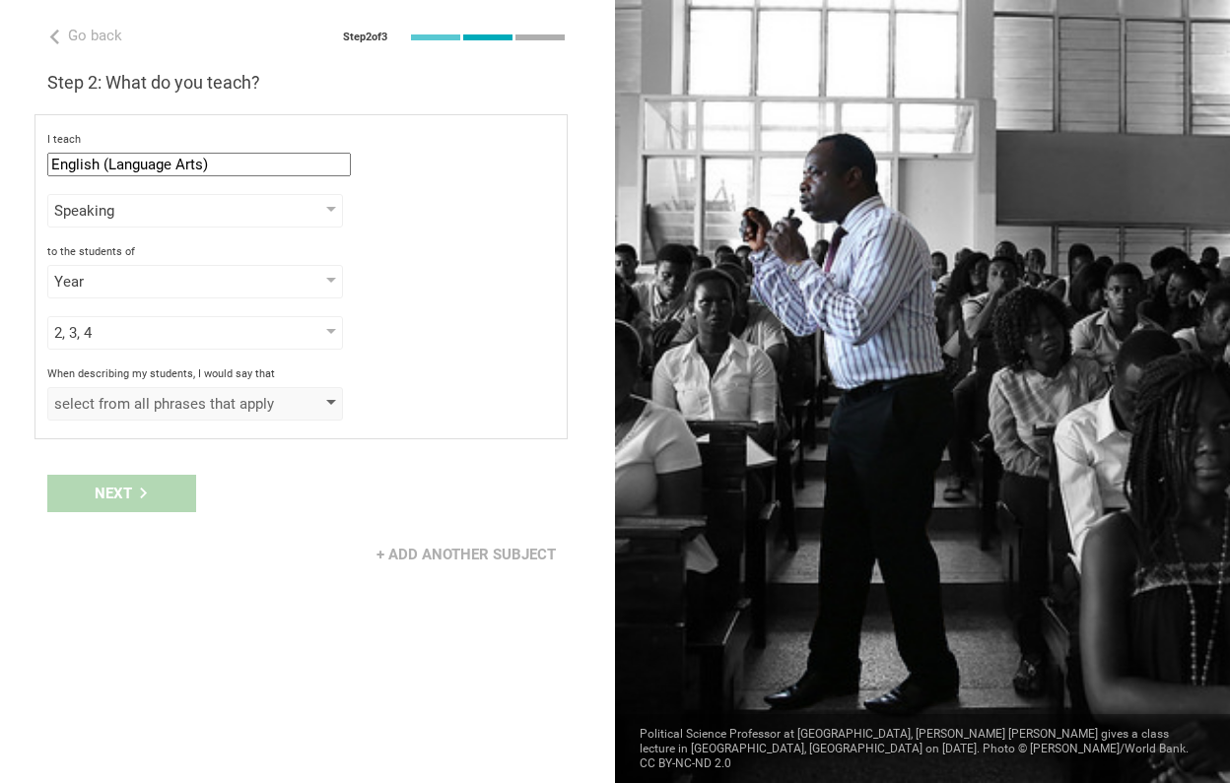
click at [225, 404] on div "select from all phrases that apply" at bounding box center [167, 404] width 226 height 20
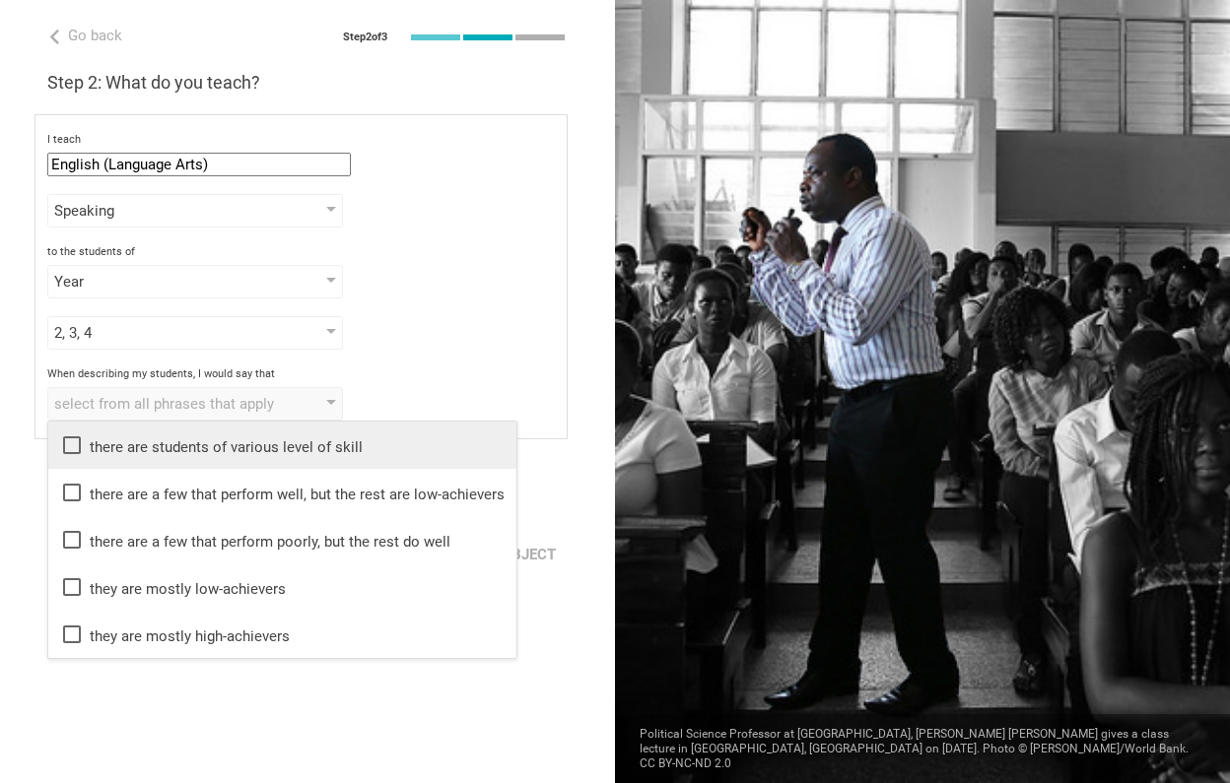
click at [72, 443] on icon at bounding box center [72, 446] width 24 height 24
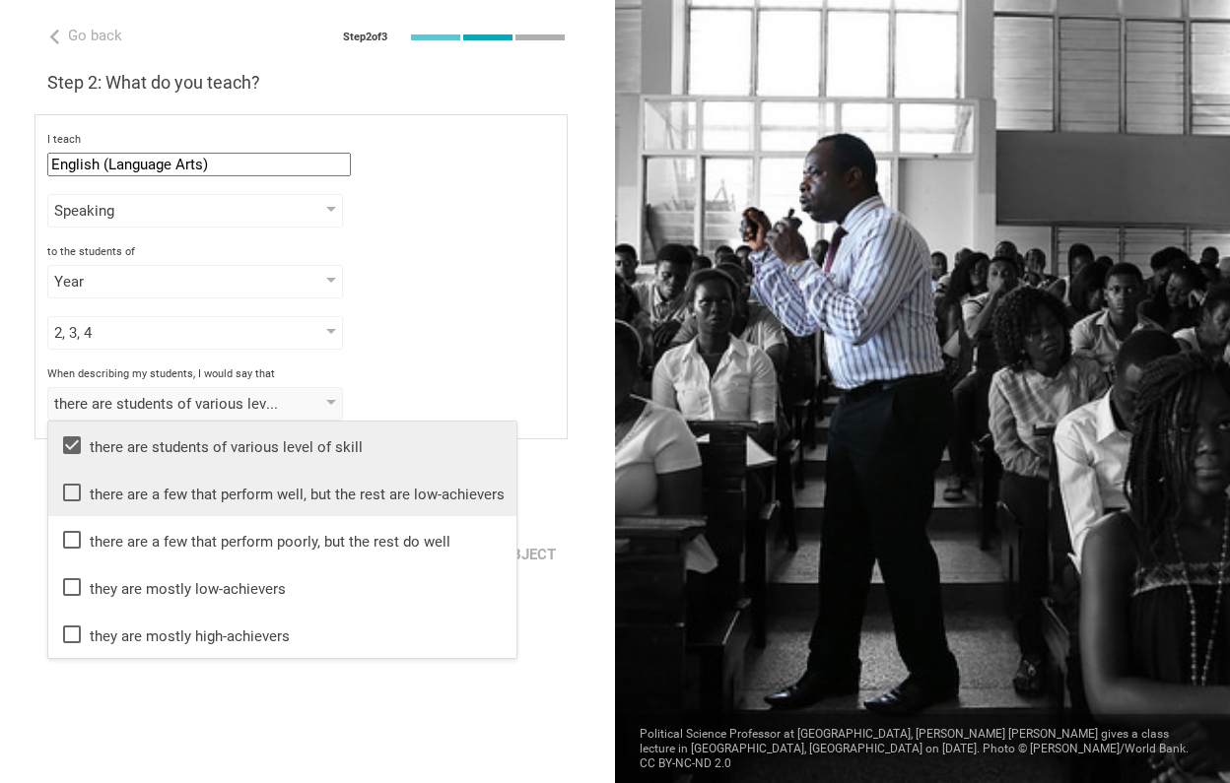
click at [71, 477] on li "there are a few that perform well, but the rest are low-achievers" at bounding box center [282, 492] width 468 height 47
click at [73, 497] on icon at bounding box center [72, 493] width 18 height 18
click at [73, 497] on icon at bounding box center [72, 493] width 24 height 24
click at [74, 493] on icon at bounding box center [72, 493] width 24 height 24
click at [74, 447] on icon at bounding box center [72, 445] width 18 height 18
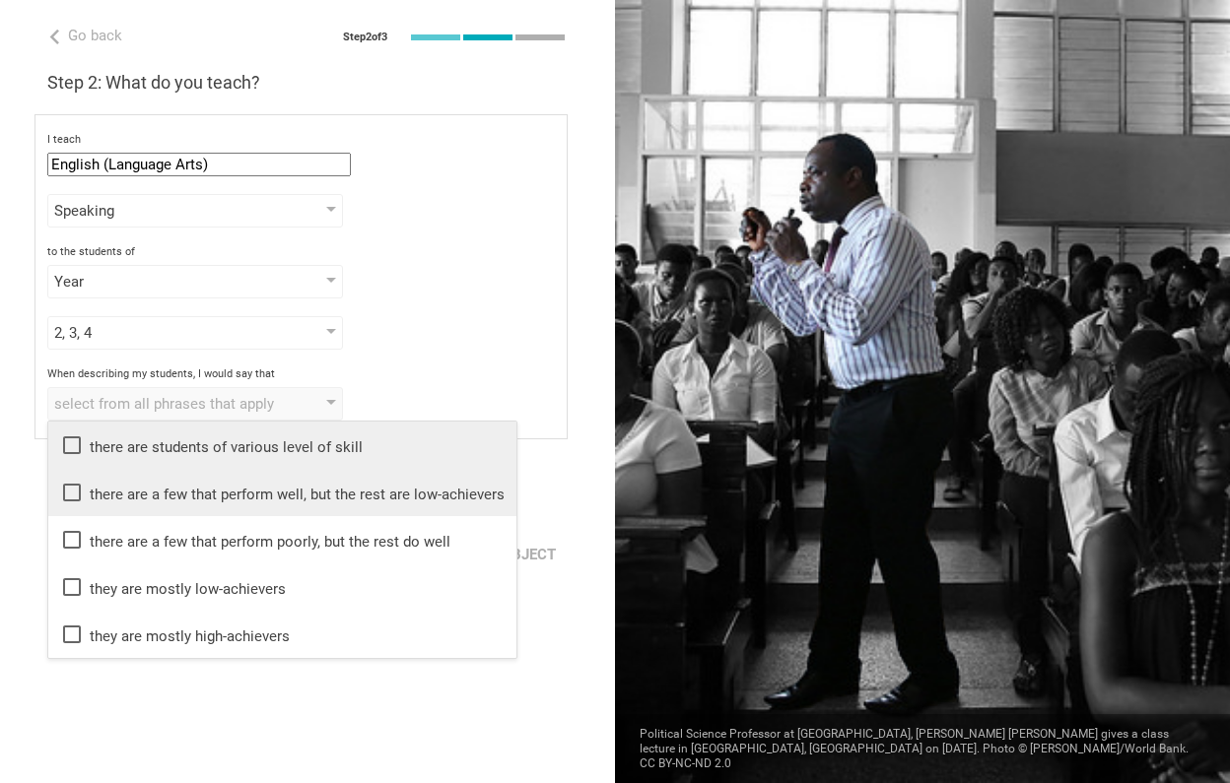
click at [466, 362] on div "I teach English (Language Arts) Mathematics English (Language Arts) Science Soc…" at bounding box center [300, 276] width 533 height 325
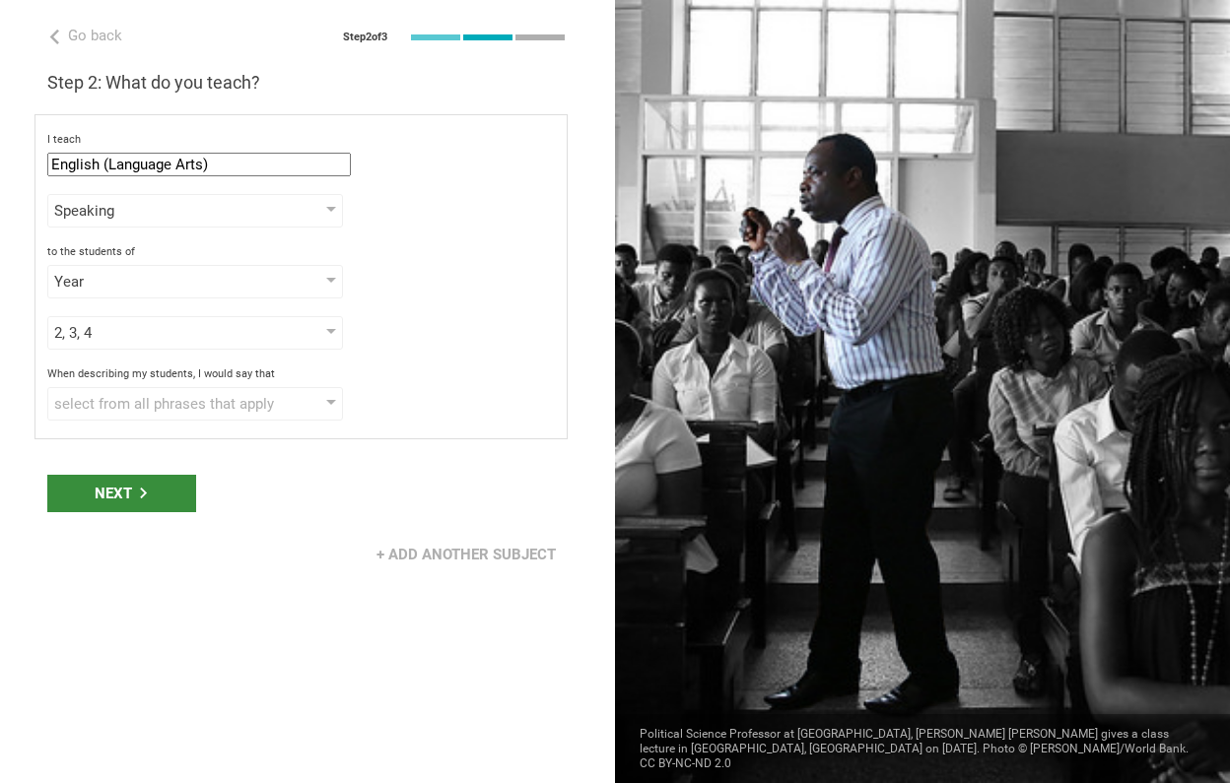
click at [151, 498] on div "Next" at bounding box center [121, 493] width 149 height 37
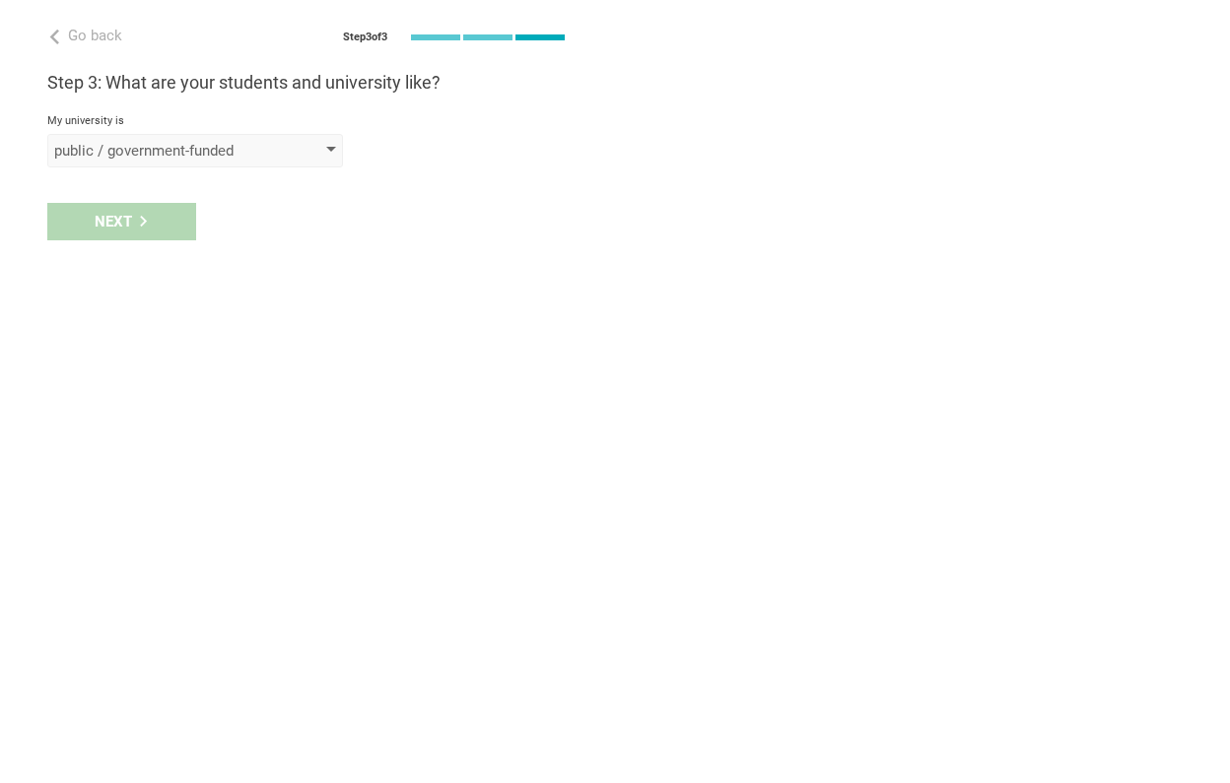
click at [181, 151] on div "public / government-funded" at bounding box center [167, 151] width 226 height 20
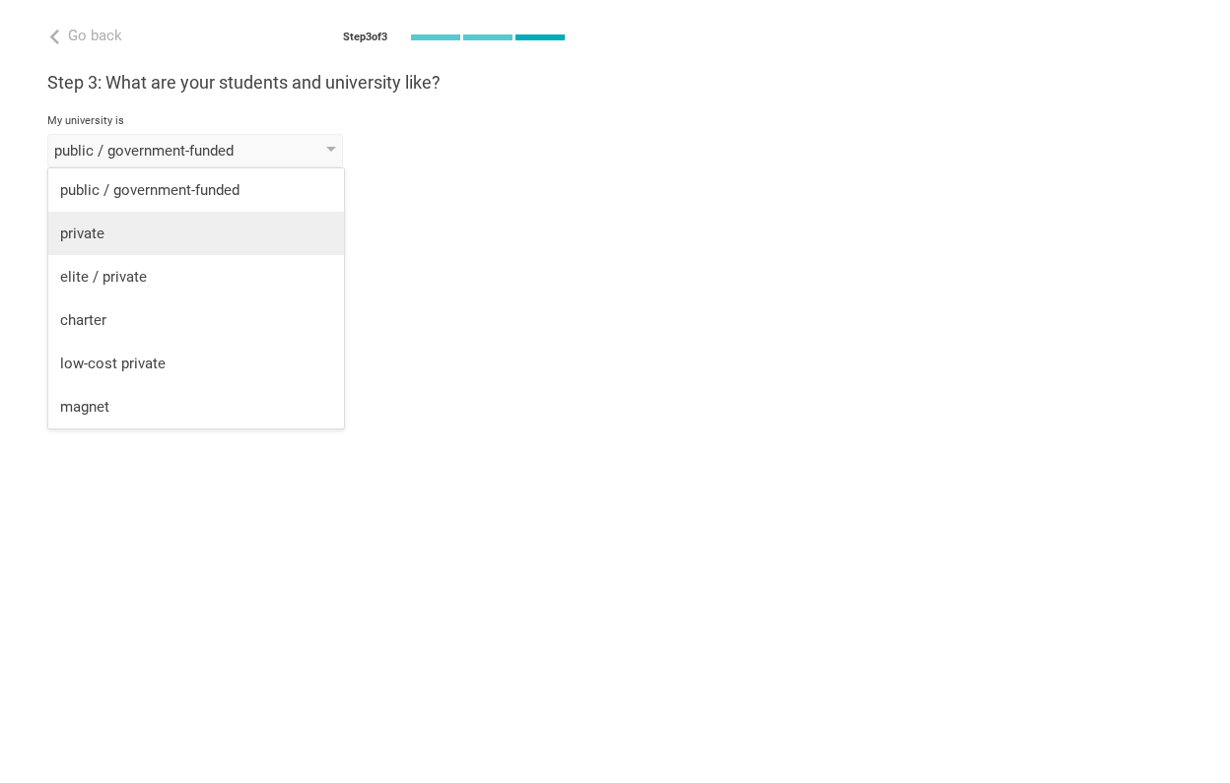
click at [158, 237] on div "private" at bounding box center [196, 234] width 272 height 20
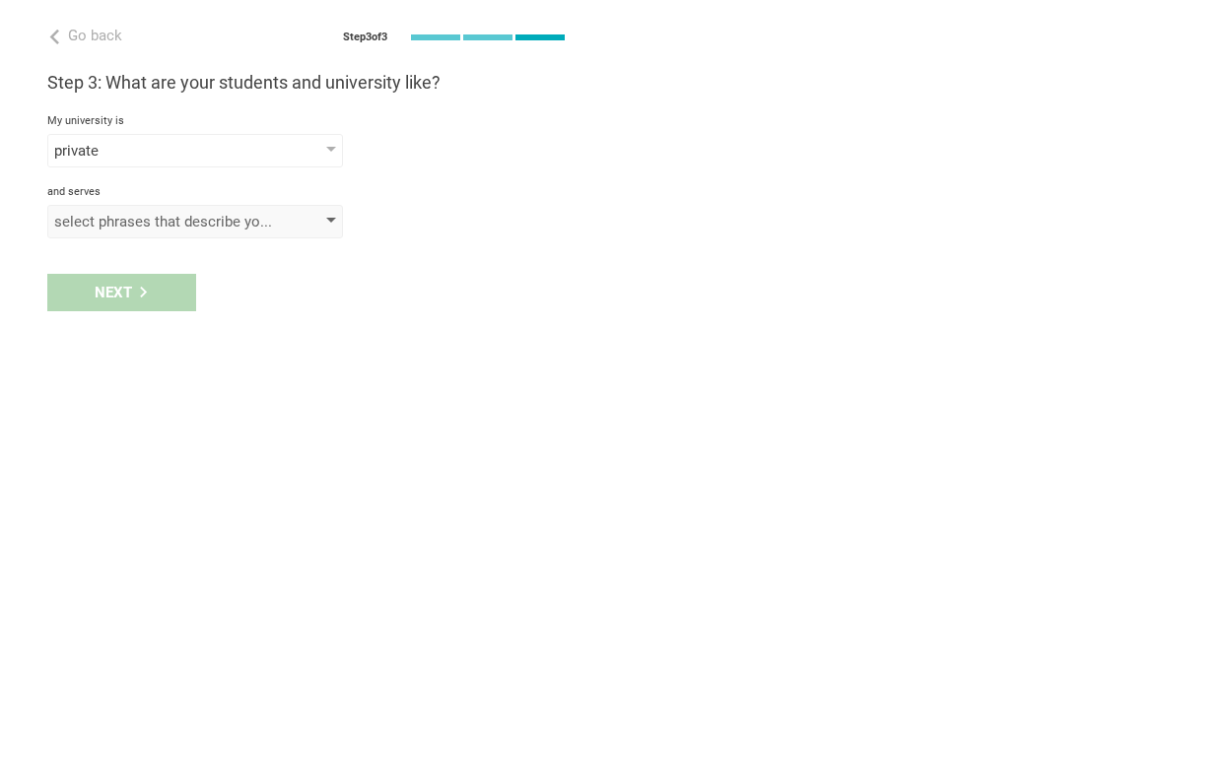
click at [145, 236] on div "select phrases that describe your student population" at bounding box center [195, 222] width 296 height 34
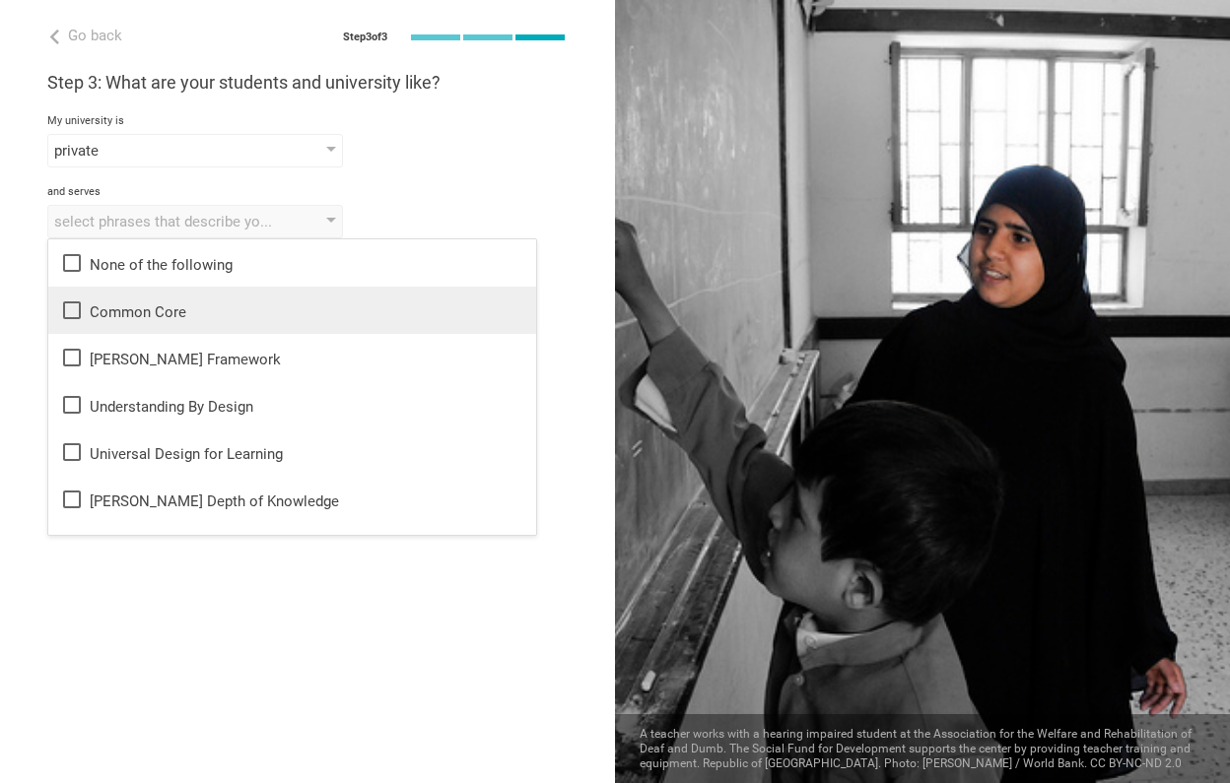
scroll to position [0, 0]
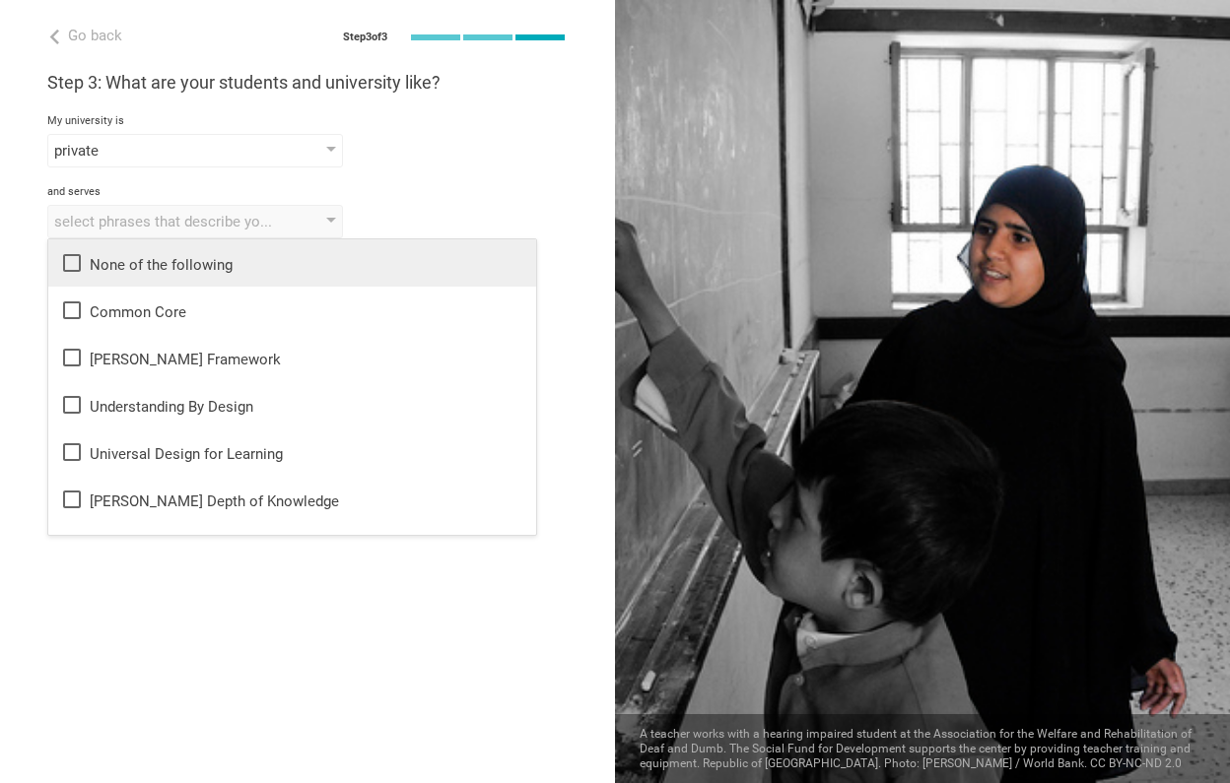
click at [72, 275] on li "None of the following" at bounding box center [292, 262] width 488 height 47
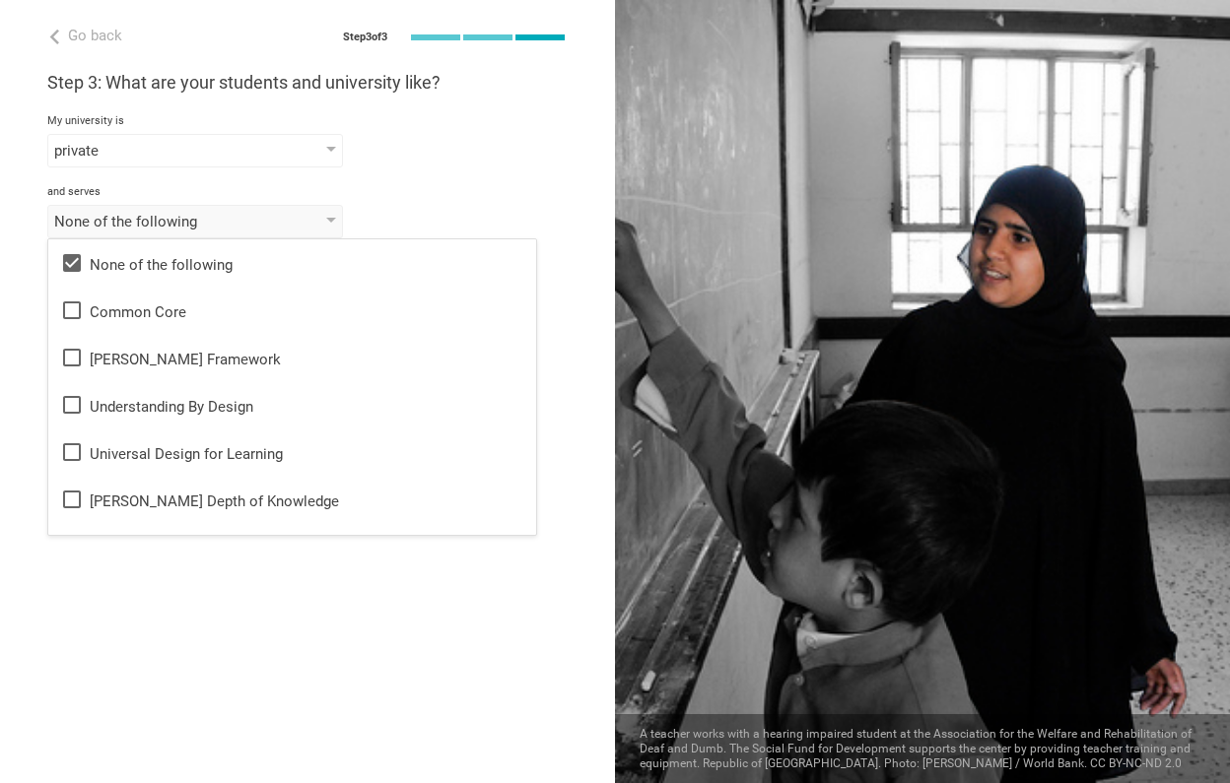
click at [409, 188] on div "and serves" at bounding box center [307, 192] width 520 height 14
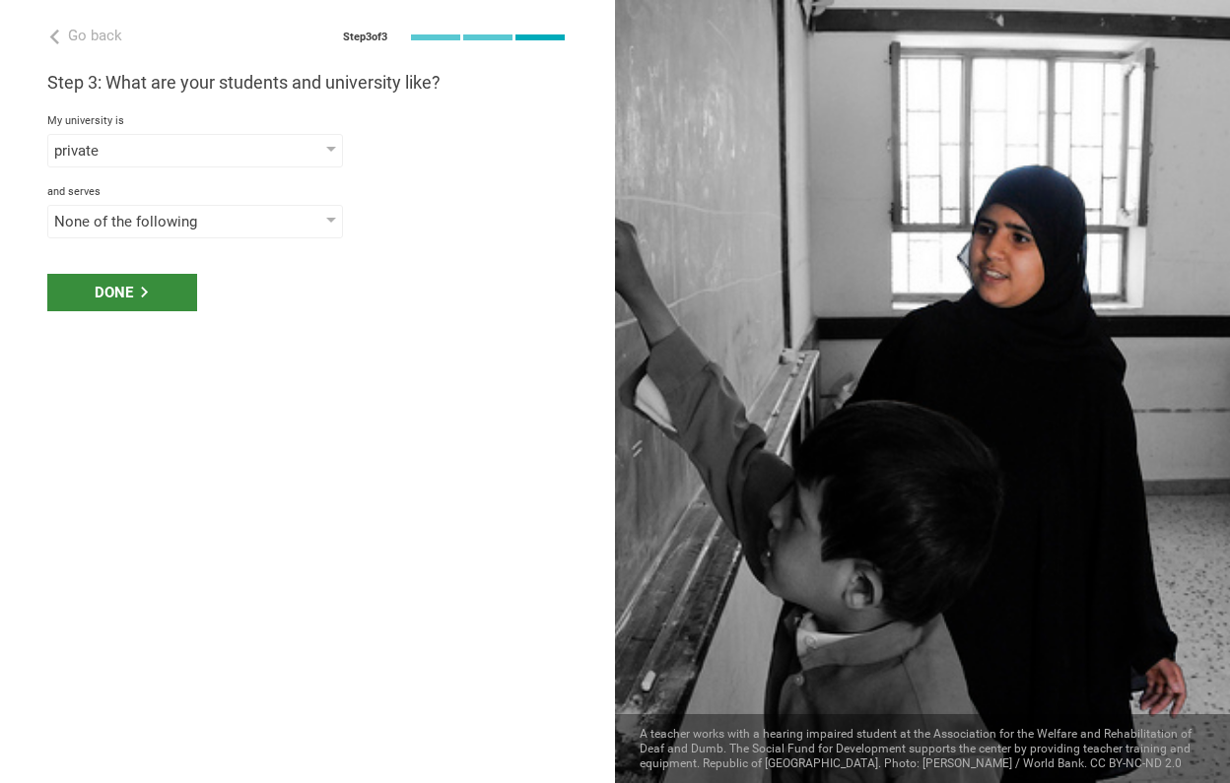
click at [84, 302] on div "Done" at bounding box center [122, 292] width 150 height 37
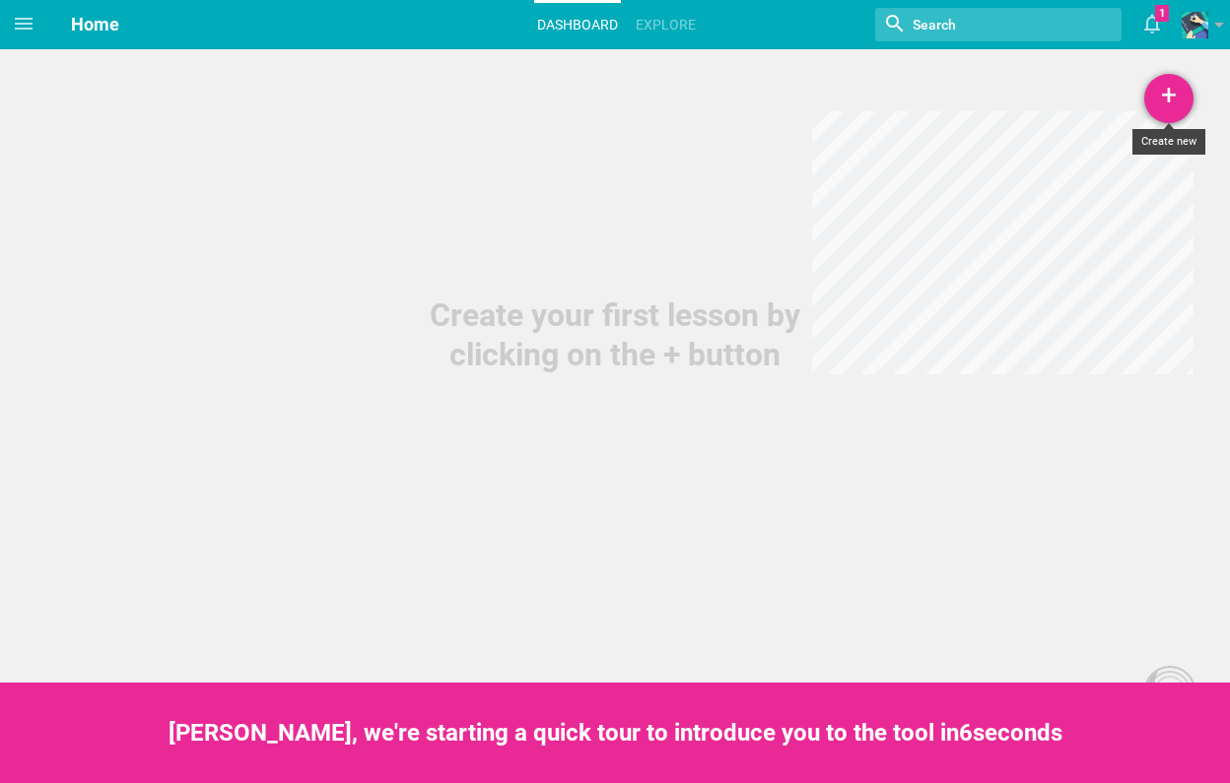
click at [1156, 100] on div "+" at bounding box center [1168, 98] width 49 height 49
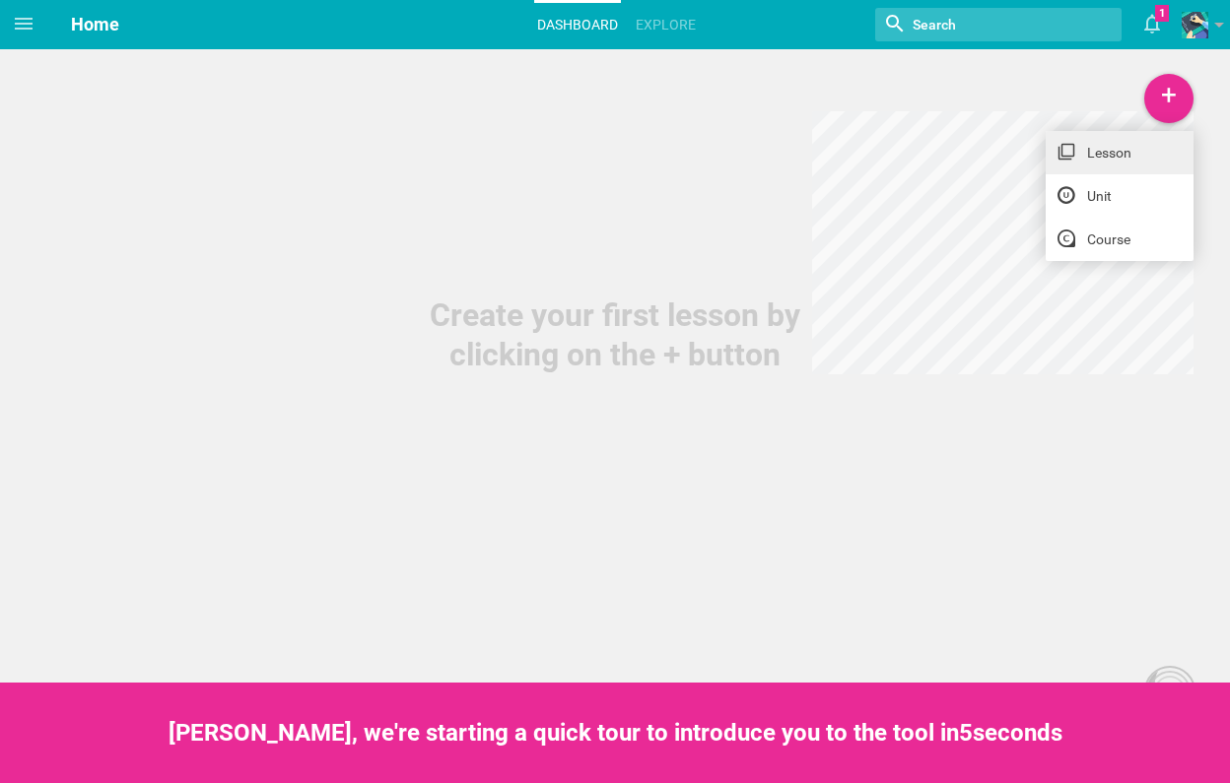
click at [1129, 155] on link "Lesson" at bounding box center [1119, 152] width 148 height 43
